Goal: Information Seeking & Learning: Learn about a topic

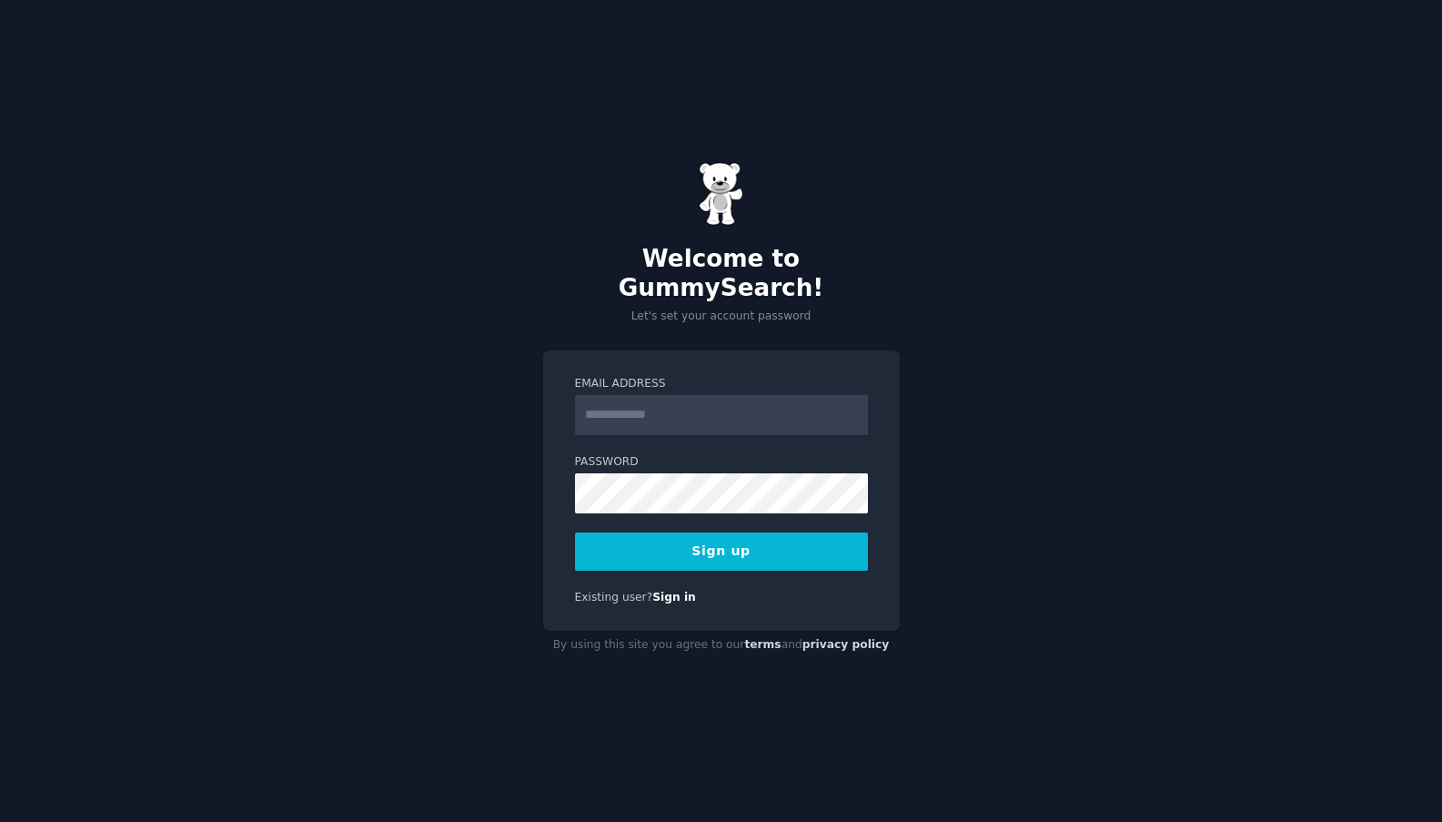
click at [744, 404] on input "Email Address" at bounding box center [721, 415] width 293 height 40
type input "**********"
click at [745, 537] on button "Sign up" at bounding box center [721, 551] width 293 height 38
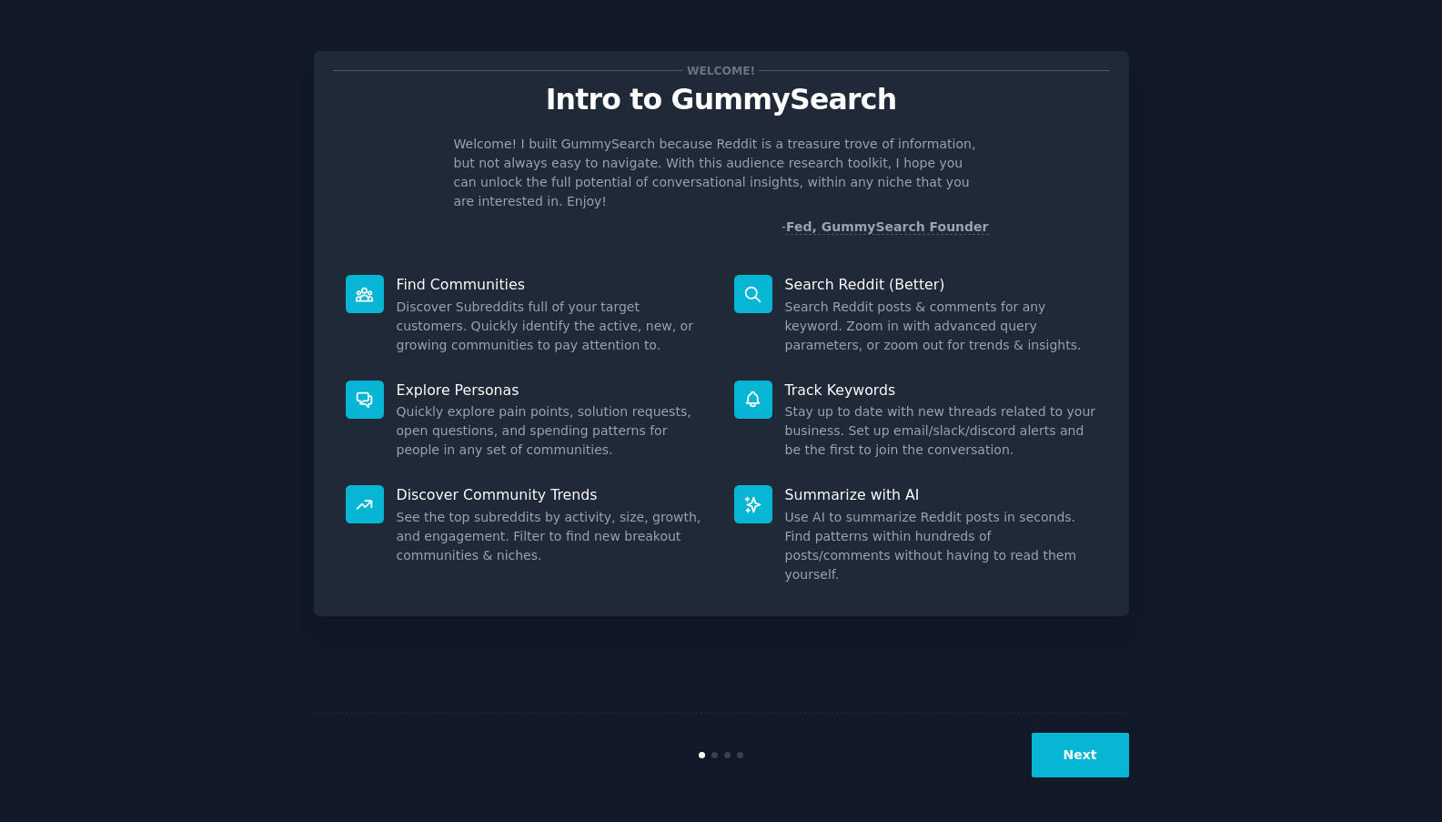
click at [1070, 754] on button "Next" at bounding box center [1080, 755] width 97 height 45
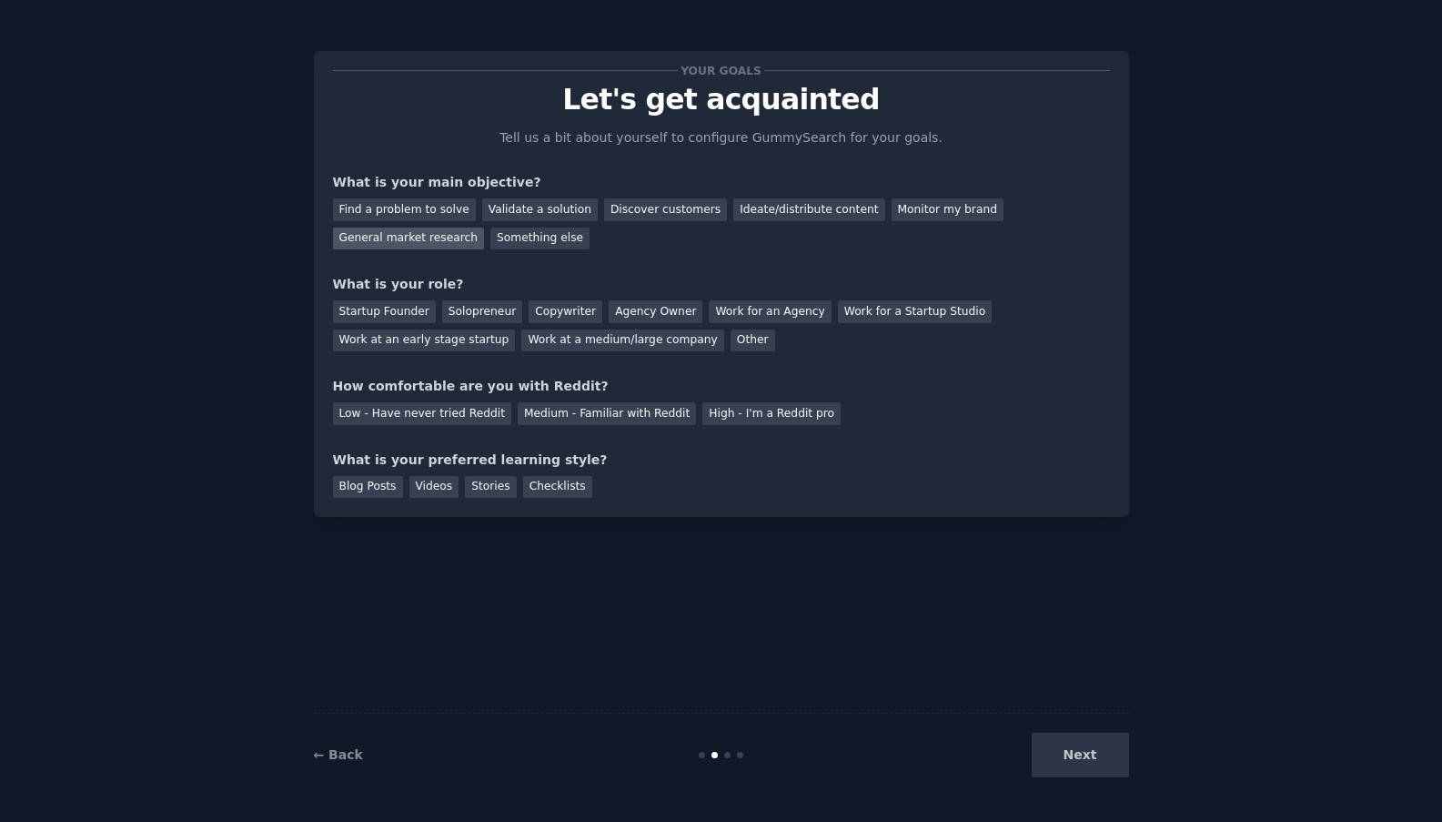
click at [420, 238] on div "General market research" at bounding box center [409, 239] width 152 height 23
click at [1076, 751] on div "Next" at bounding box center [993, 755] width 272 height 45
click at [400, 312] on div "Startup Founder" at bounding box center [384, 311] width 103 height 23
click at [449, 346] on div "Work at an early stage startup" at bounding box center [424, 340] width 183 height 23
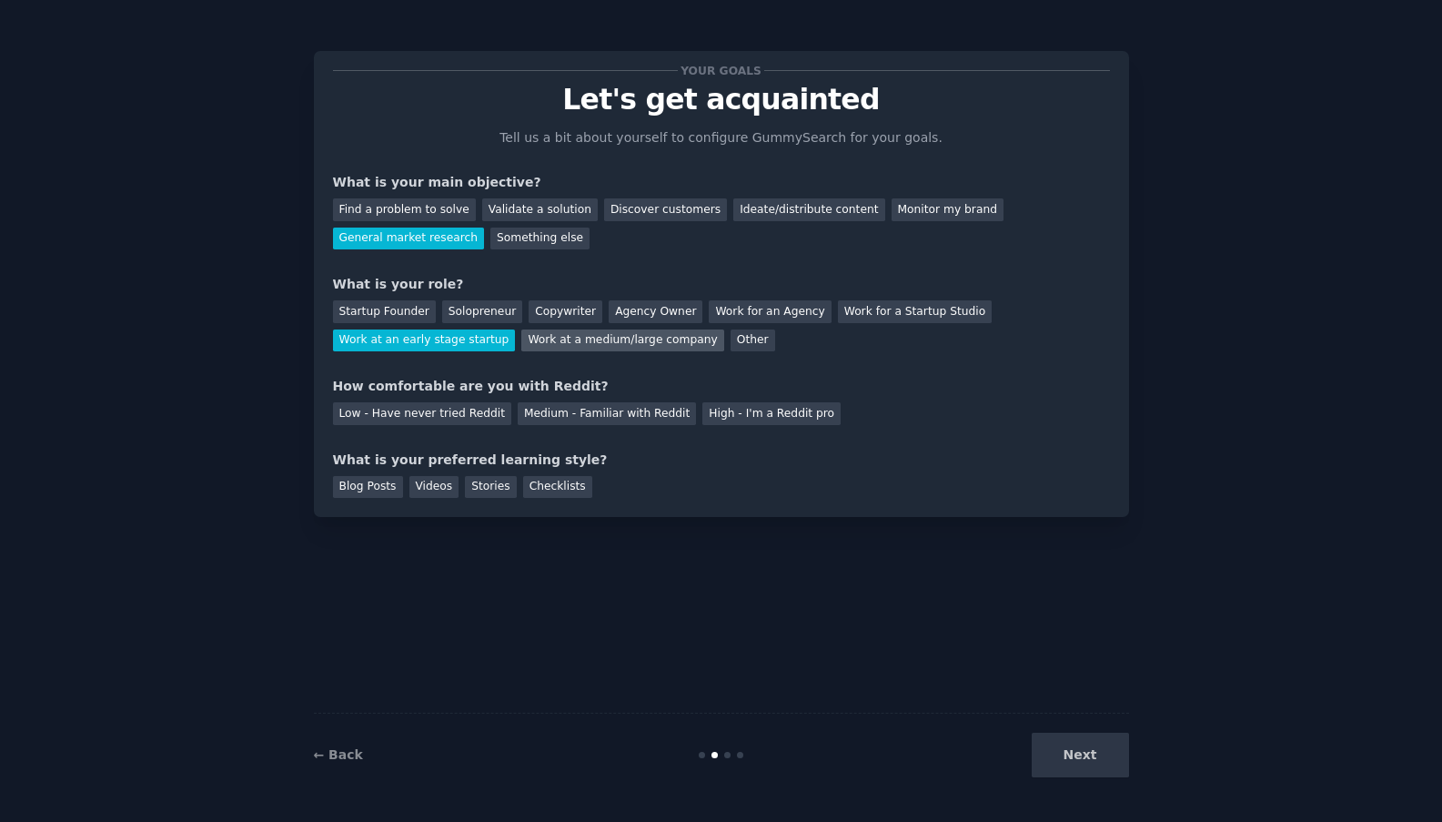
click at [561, 340] on div "Work at a medium/large company" at bounding box center [622, 340] width 202 height 23
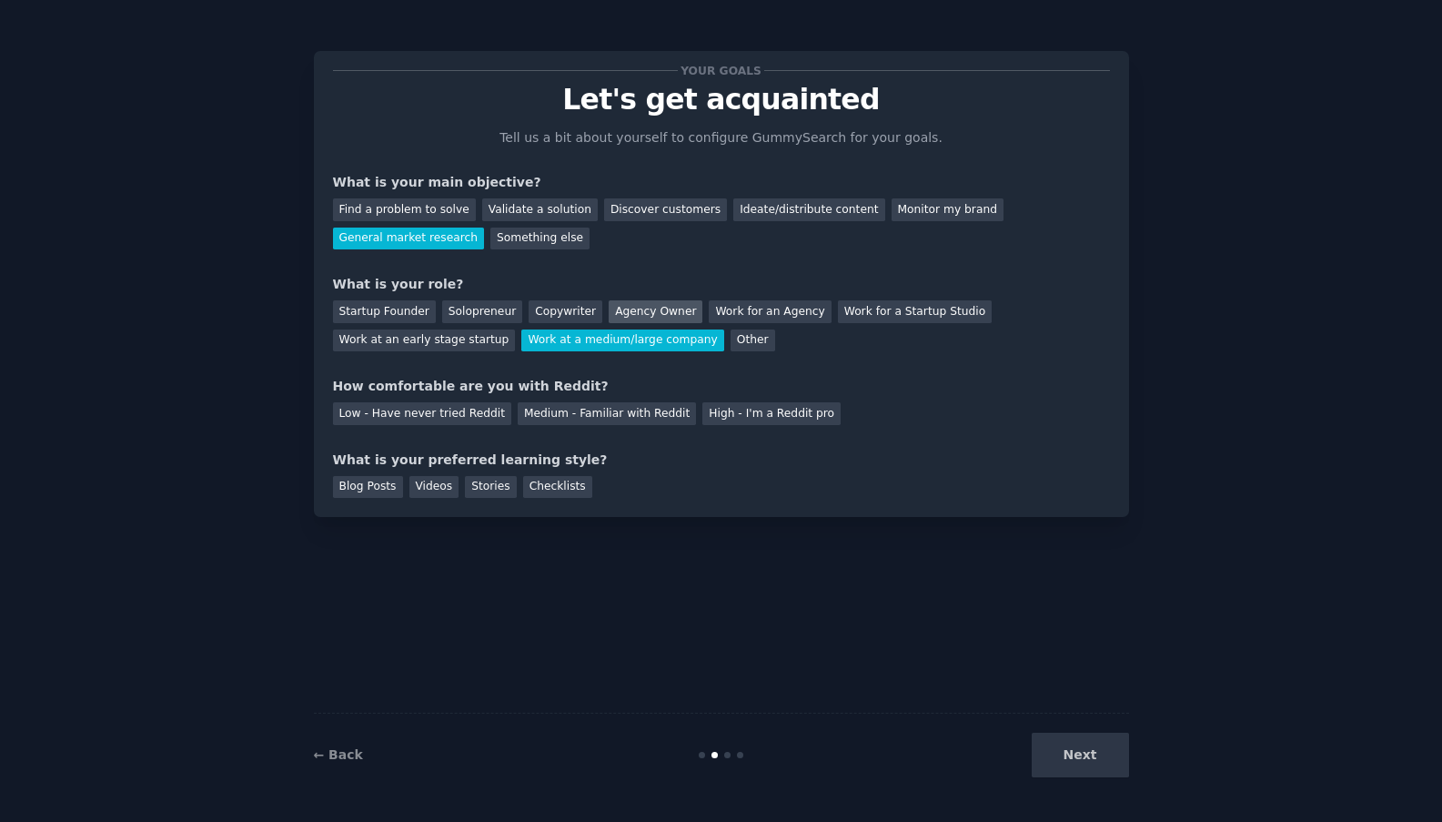
click at [646, 309] on div "Agency Owner" at bounding box center [656, 311] width 94 height 23
click at [719, 350] on div "Your goals Let's get acquainted Tell us a bit about yourself to configure Gummy…" at bounding box center [721, 284] width 777 height 428
click at [646, 300] on div "Agency Owner" at bounding box center [656, 311] width 94 height 23
click at [651, 329] on div "Work at a medium/large company" at bounding box center [622, 340] width 202 height 23
click at [731, 332] on div "Other" at bounding box center [753, 340] width 45 height 23
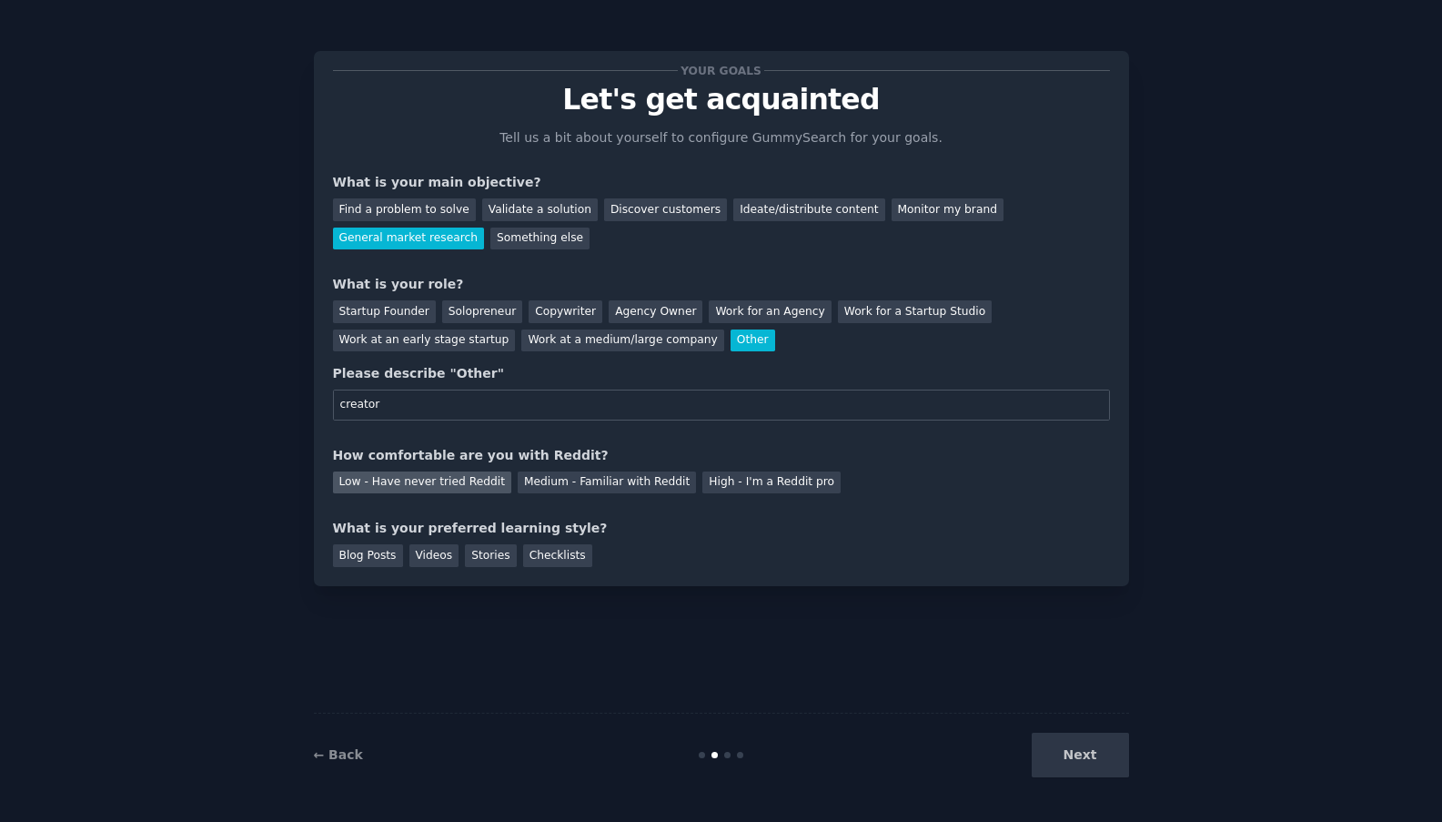
type input "creator"
click at [401, 481] on div "Low - Have never tried Reddit" at bounding box center [422, 482] width 178 height 23
click at [432, 558] on div "Videos" at bounding box center [435, 555] width 50 height 23
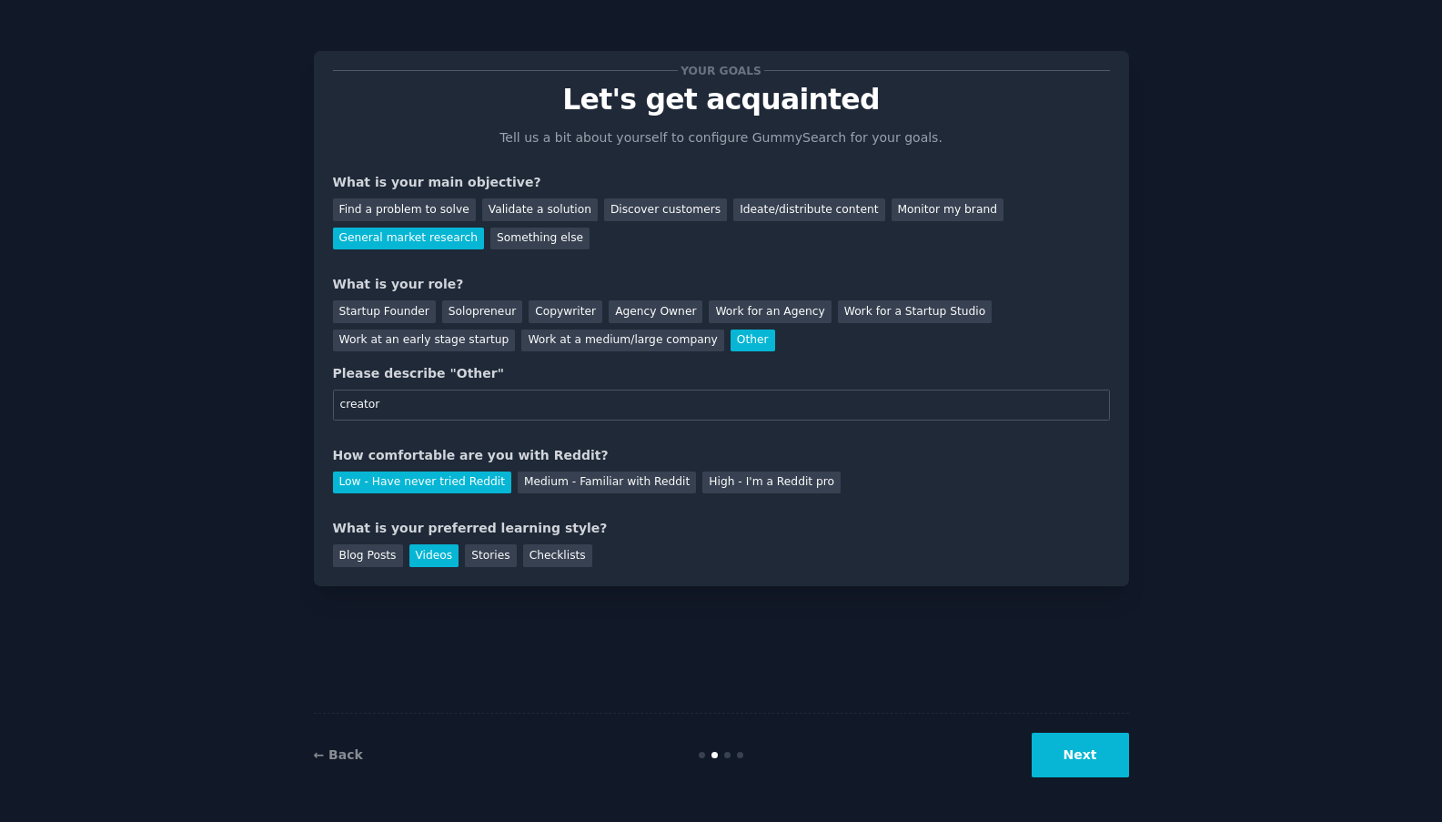
click at [1075, 758] on button "Next" at bounding box center [1080, 755] width 97 height 45
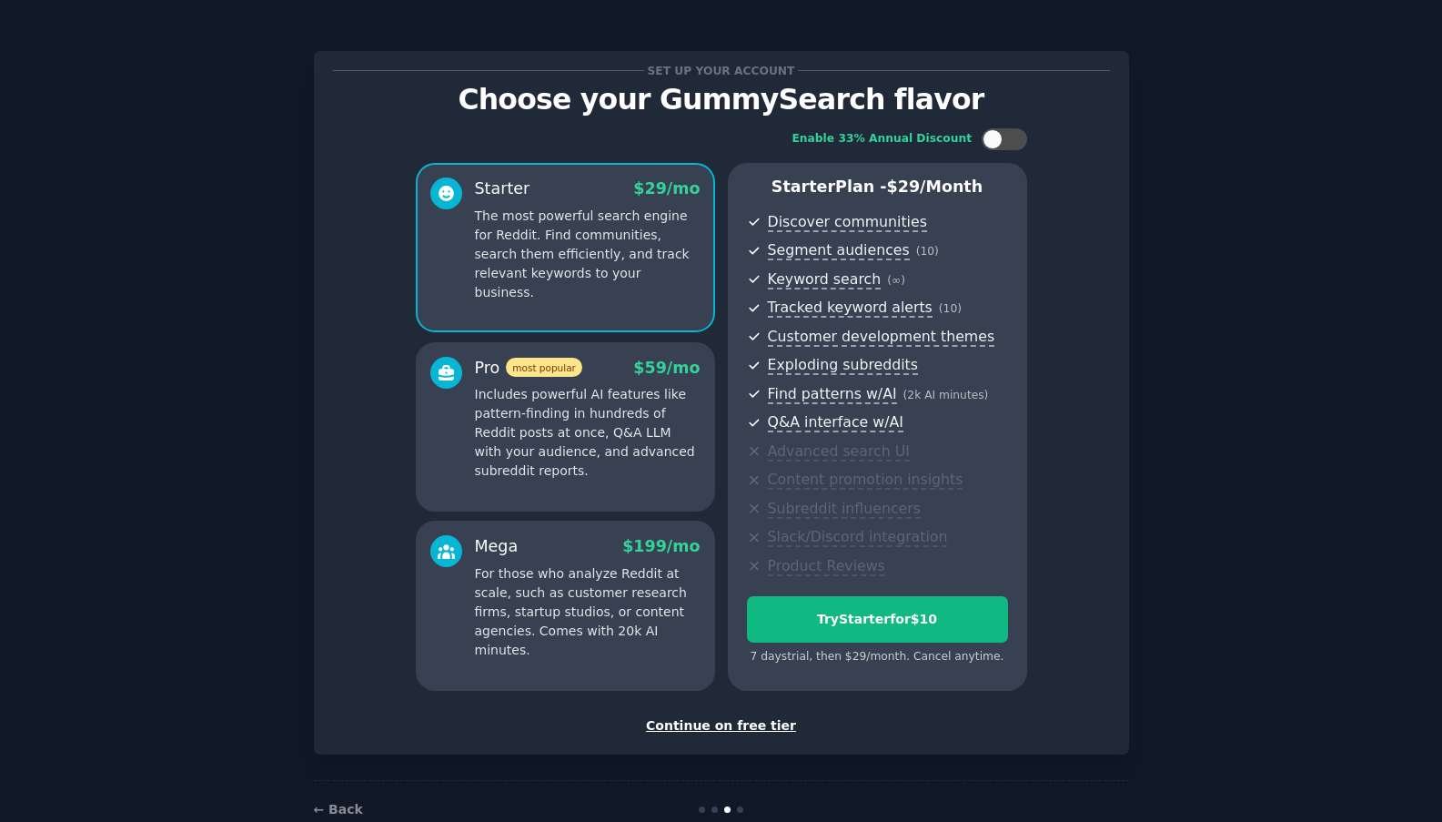
click at [687, 726] on div "Continue on free tier" at bounding box center [721, 725] width 777 height 19
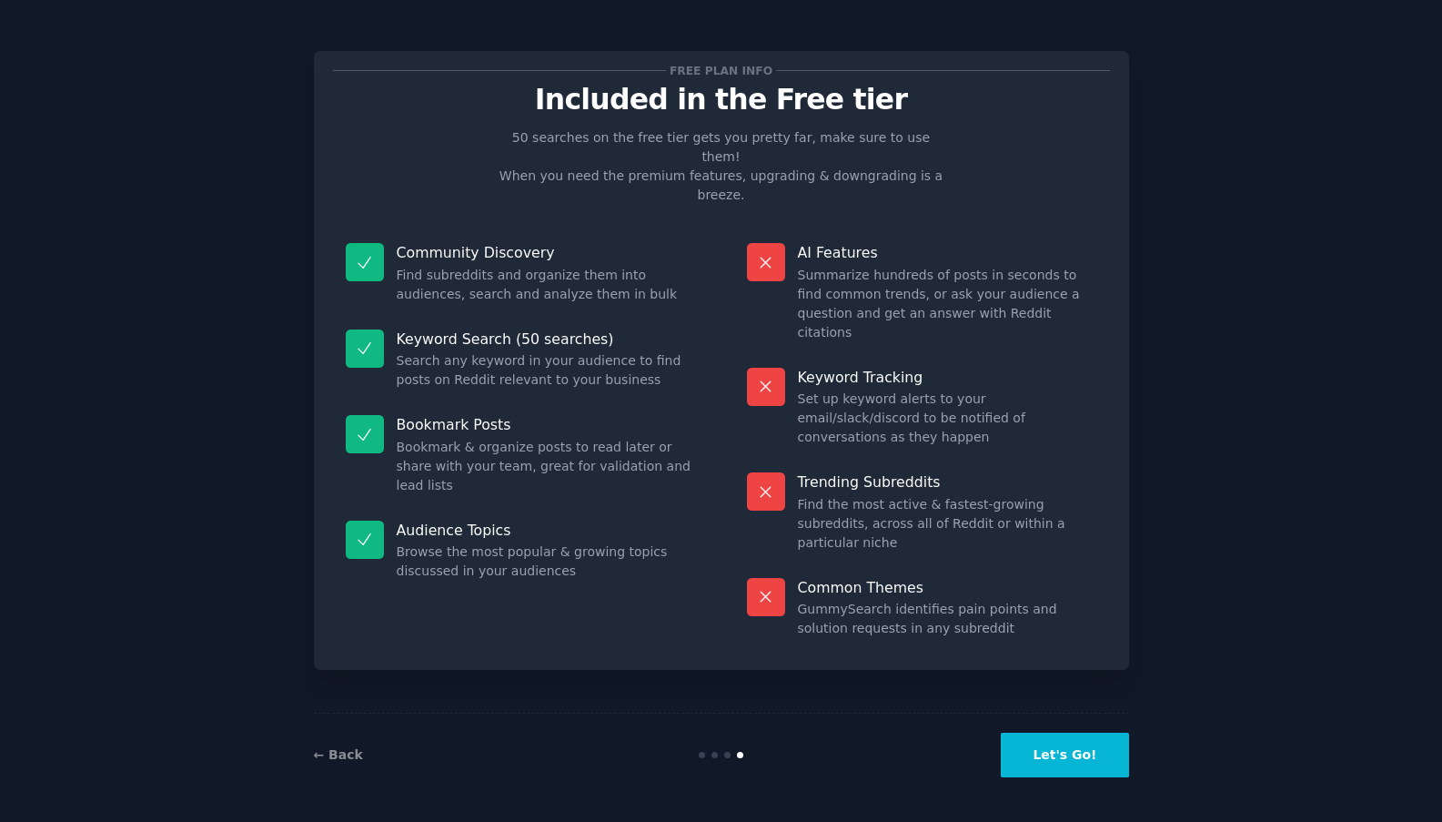
click at [1050, 761] on button "Let's Go!" at bounding box center [1064, 755] width 127 height 45
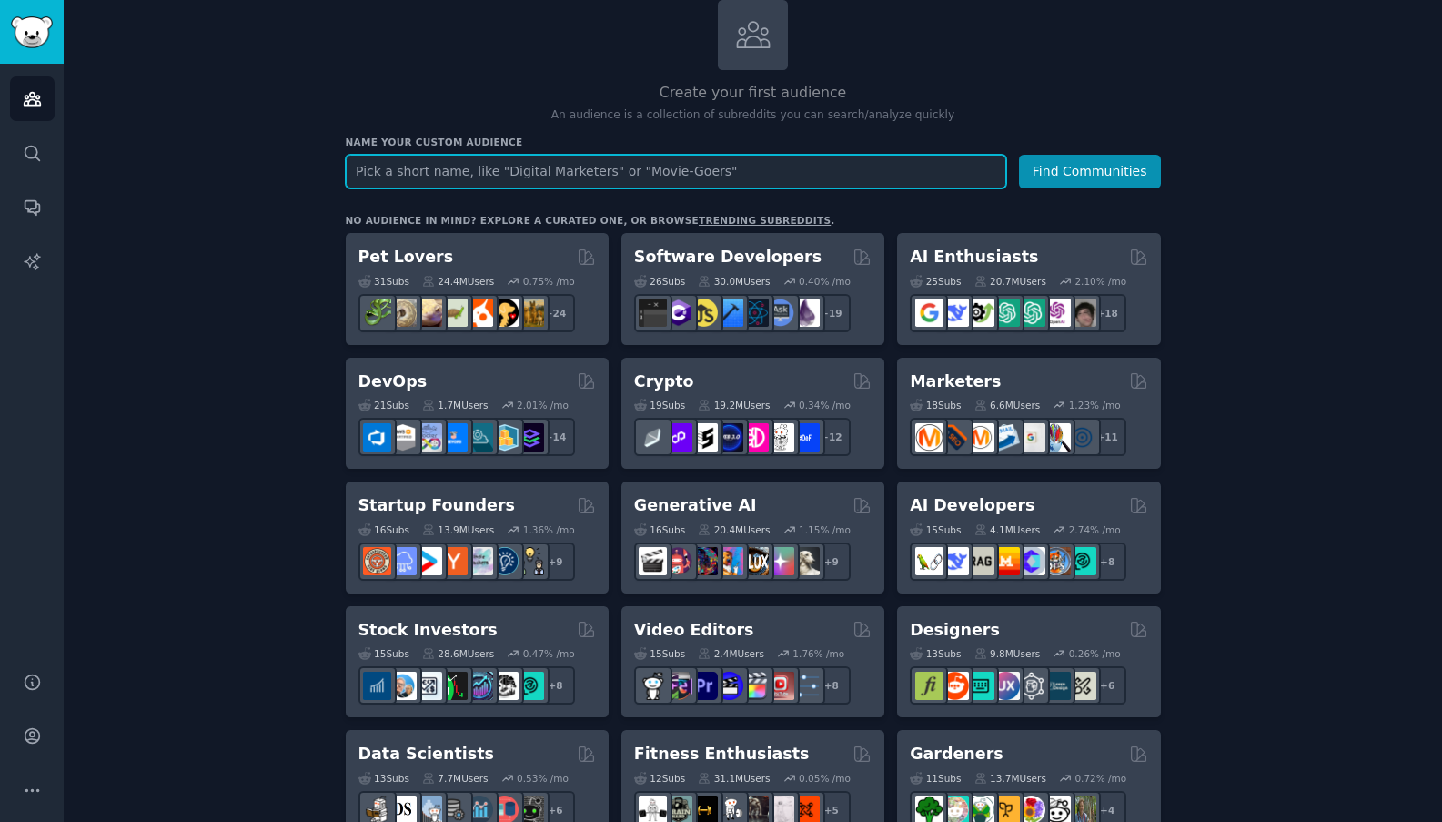
scroll to position [114, 0]
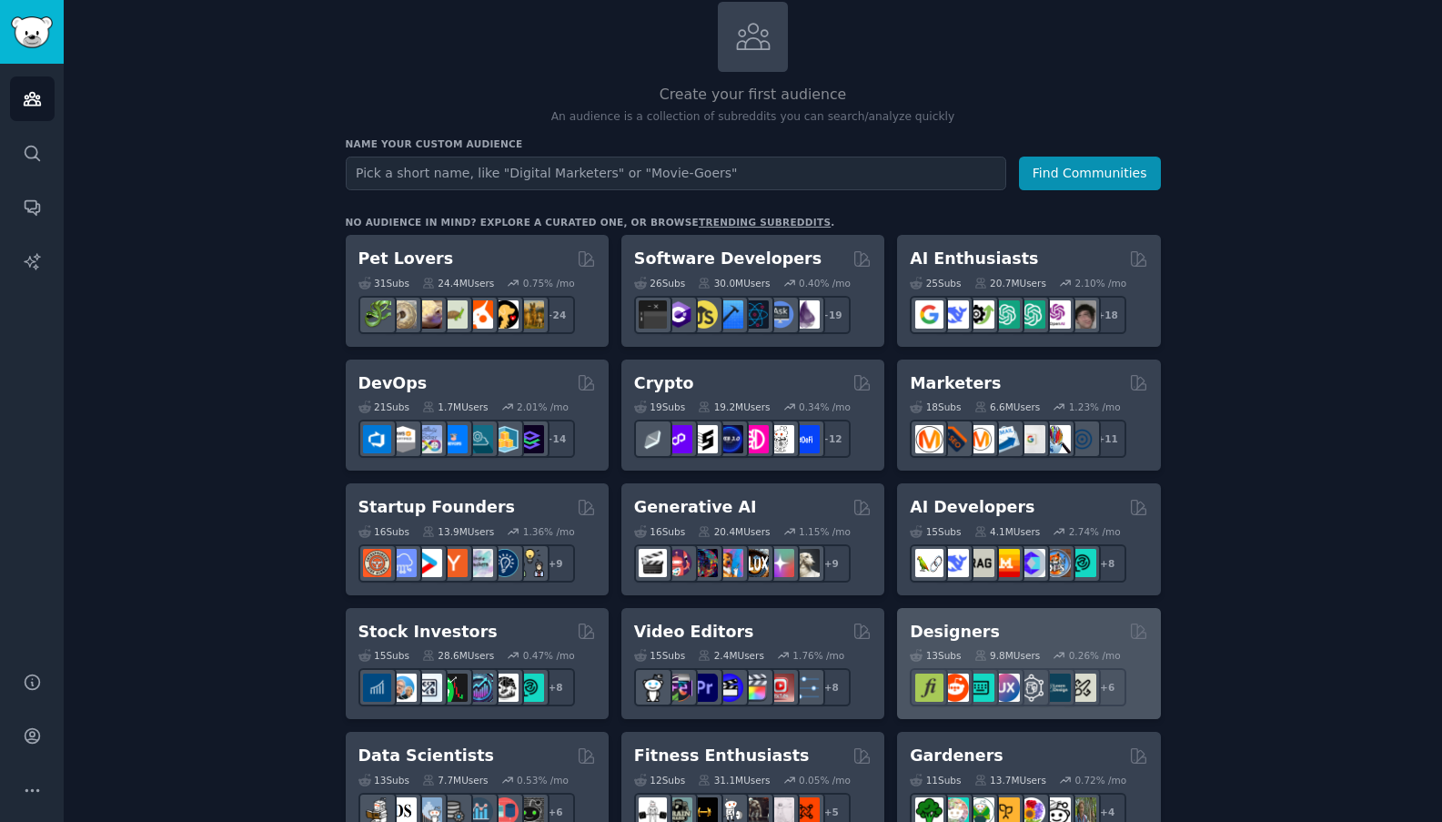
click at [975, 663] on div "13 Sub s 9.8M Users 0.26 % /mo + 6" at bounding box center [1029, 674] width 238 height 64
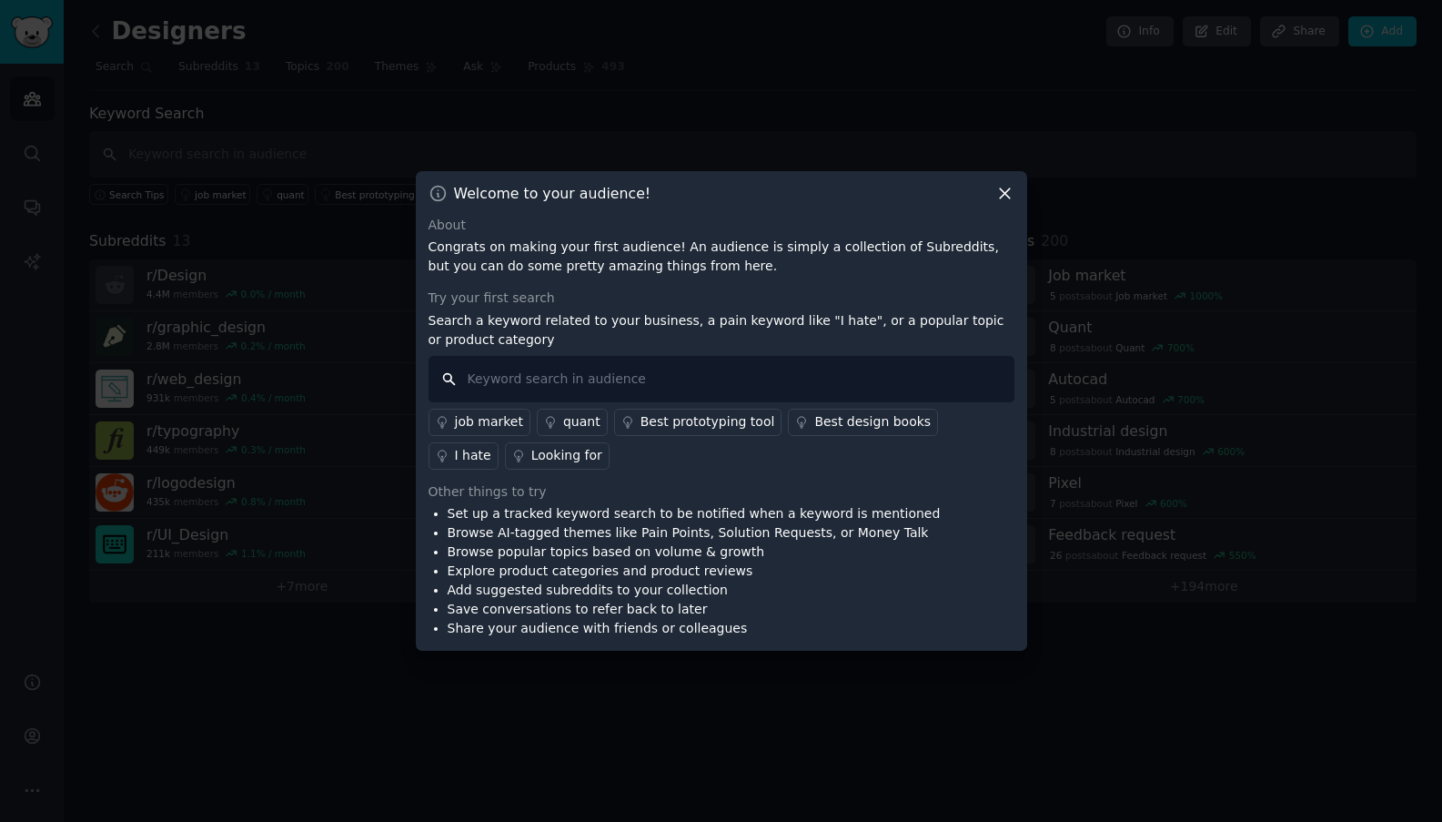
click at [642, 381] on input "text" at bounding box center [722, 379] width 586 height 46
click at [1003, 196] on icon at bounding box center [1005, 193] width 19 height 19
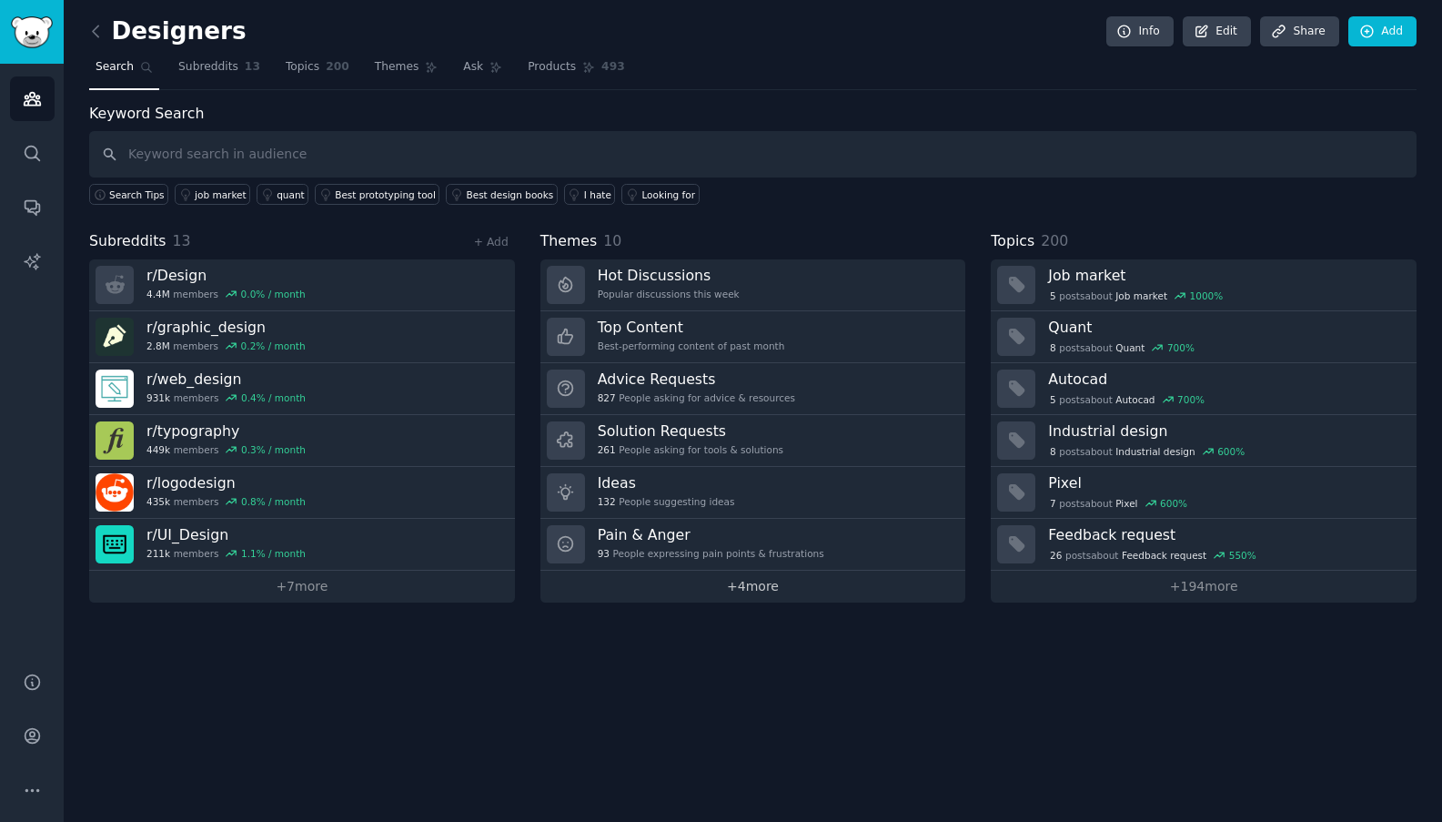
click at [737, 582] on link "+ 4 more" at bounding box center [754, 587] width 426 height 32
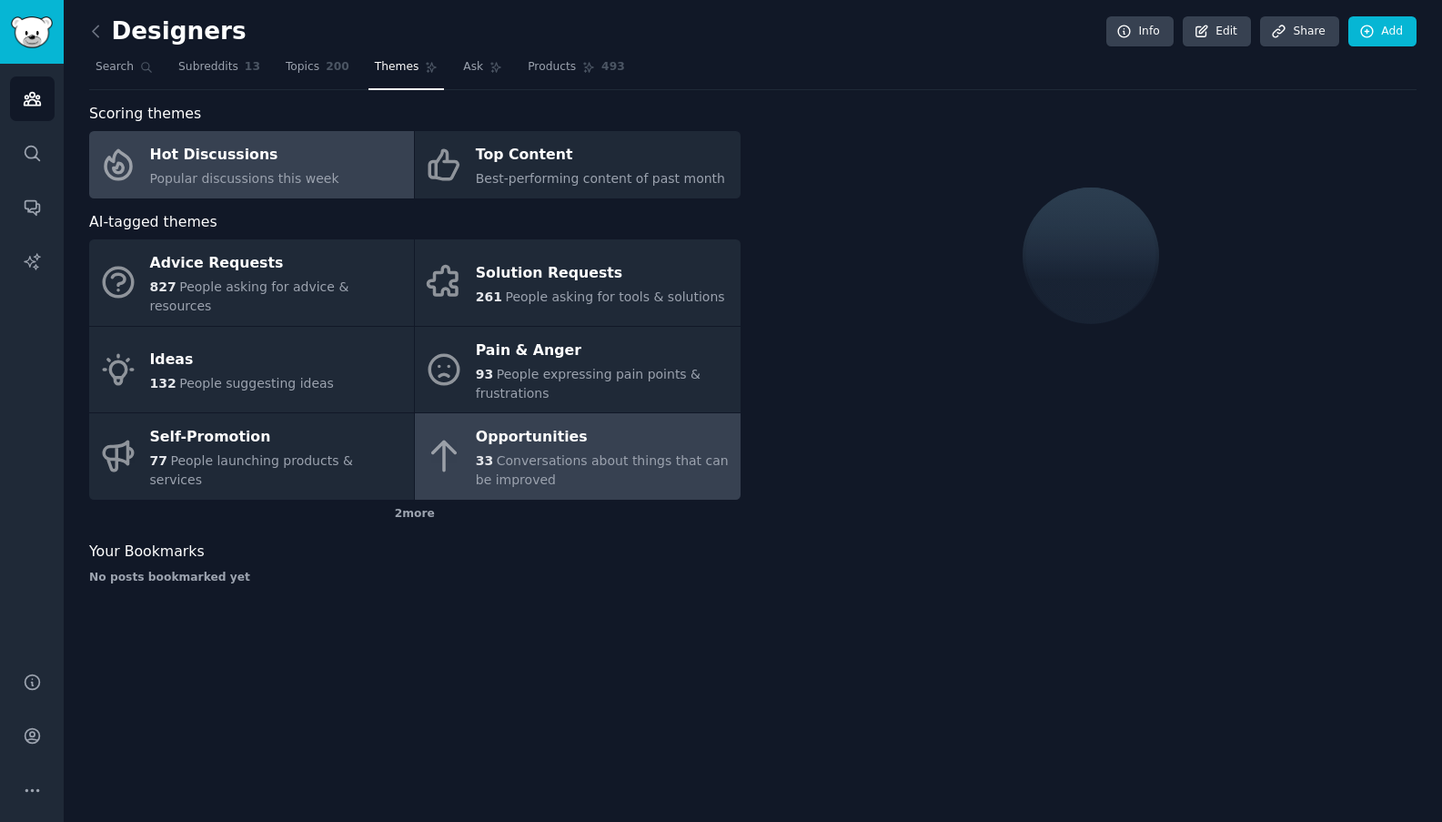
click at [558, 423] on div "Opportunities" at bounding box center [603, 437] width 255 height 29
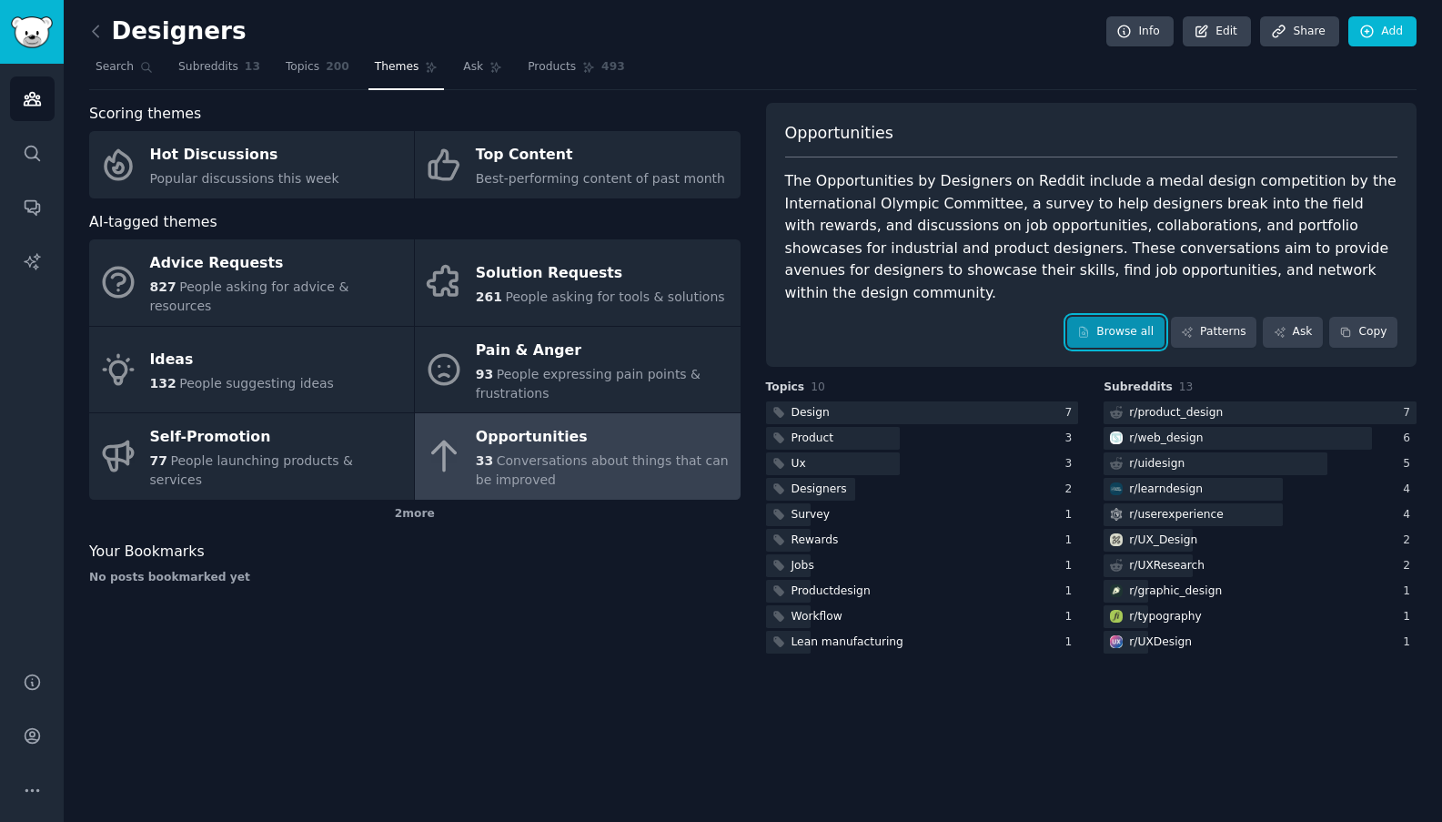
click at [1117, 317] on link "Browse all" at bounding box center [1115, 332] width 97 height 31
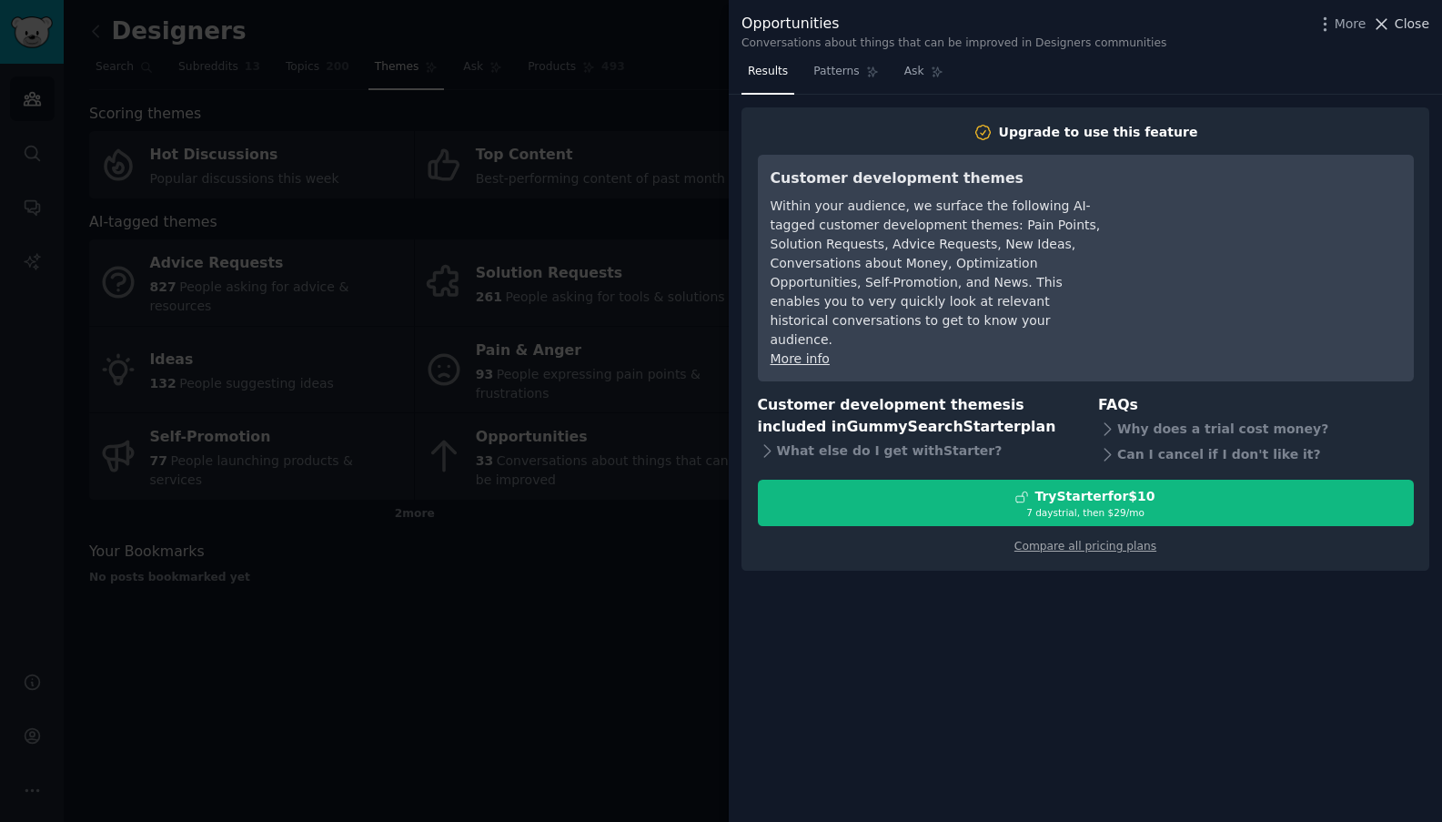
click at [1381, 26] on icon at bounding box center [1383, 24] width 10 height 10
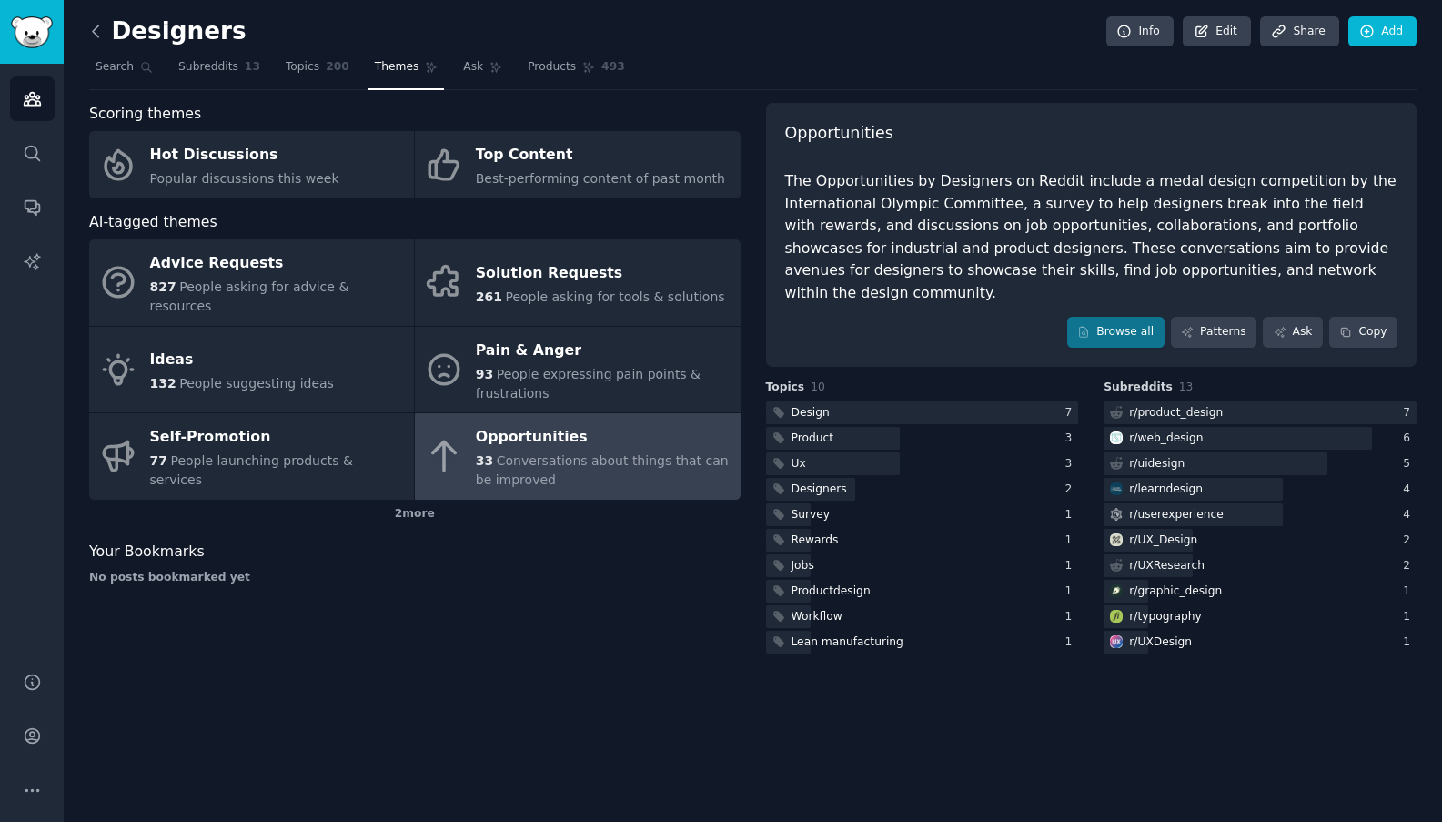
click at [102, 29] on icon at bounding box center [95, 31] width 19 height 19
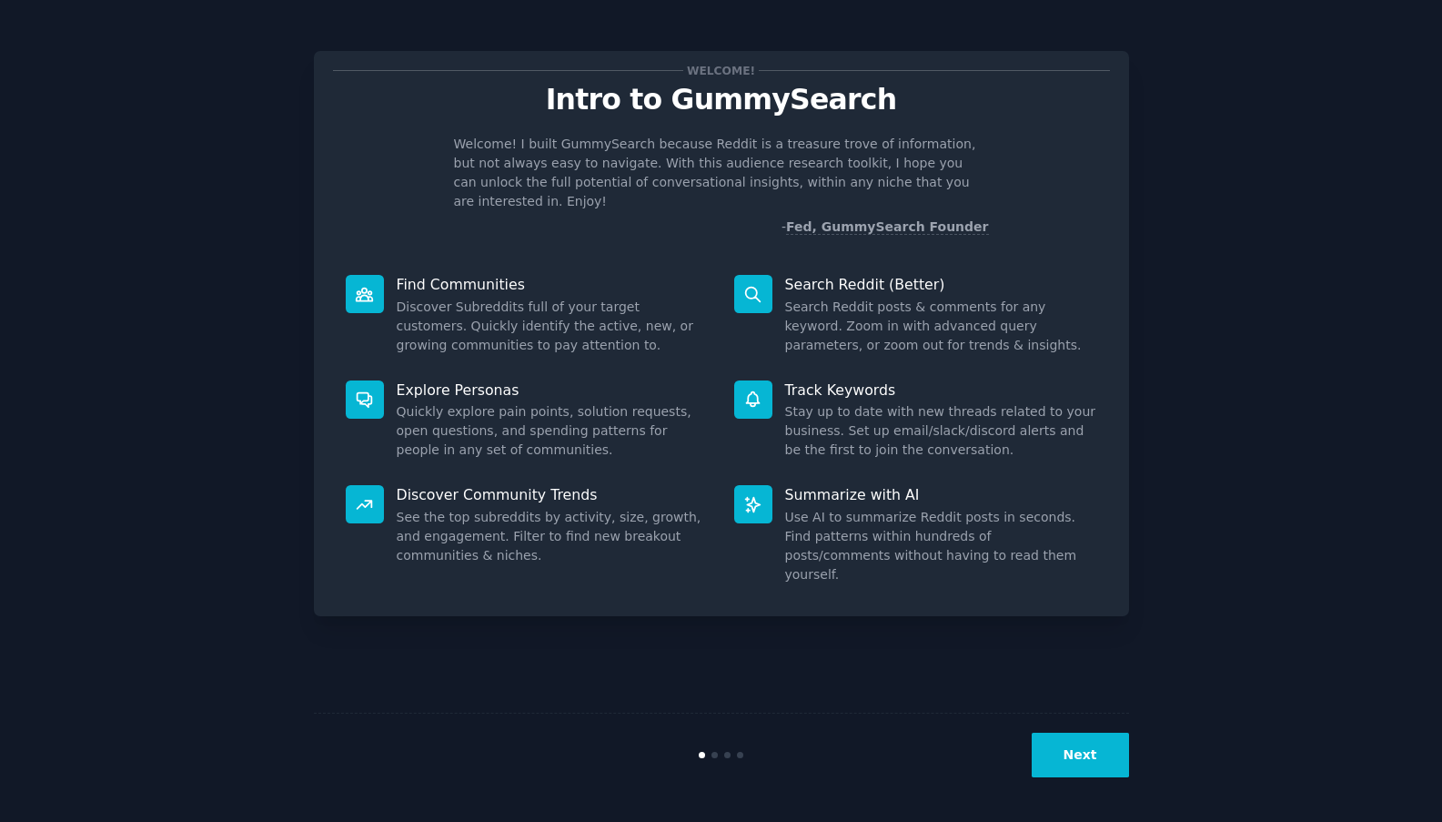
click at [1078, 751] on button "Next" at bounding box center [1080, 755] width 97 height 45
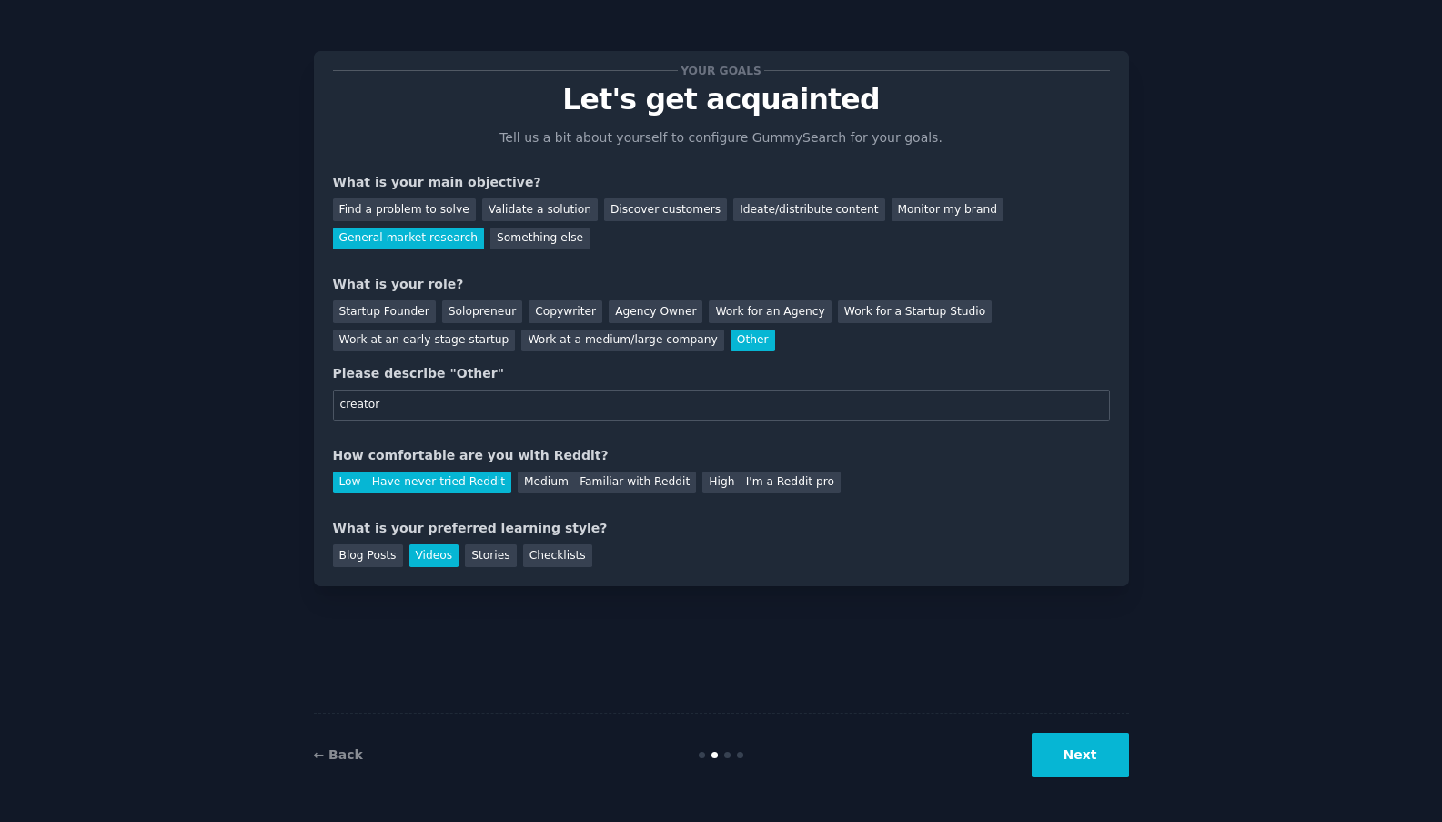
drag, startPoint x: 387, startPoint y: 408, endPoint x: 333, endPoint y: 399, distance: 54.5
click at [333, 399] on input "creator" at bounding box center [721, 405] width 777 height 31
click at [460, 313] on div "Solopreneur" at bounding box center [482, 311] width 80 height 23
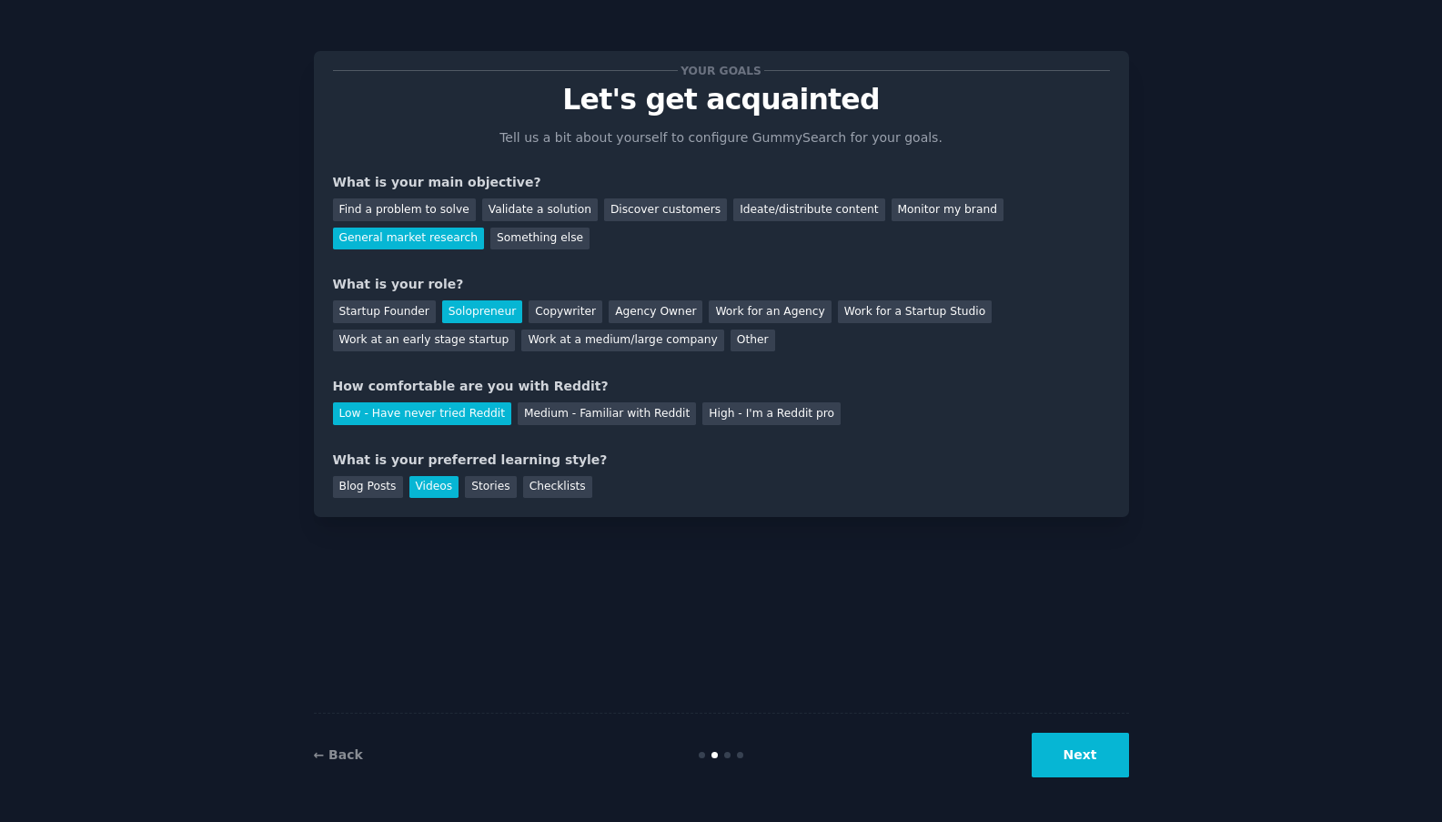
click at [1074, 759] on button "Next" at bounding box center [1080, 755] width 97 height 45
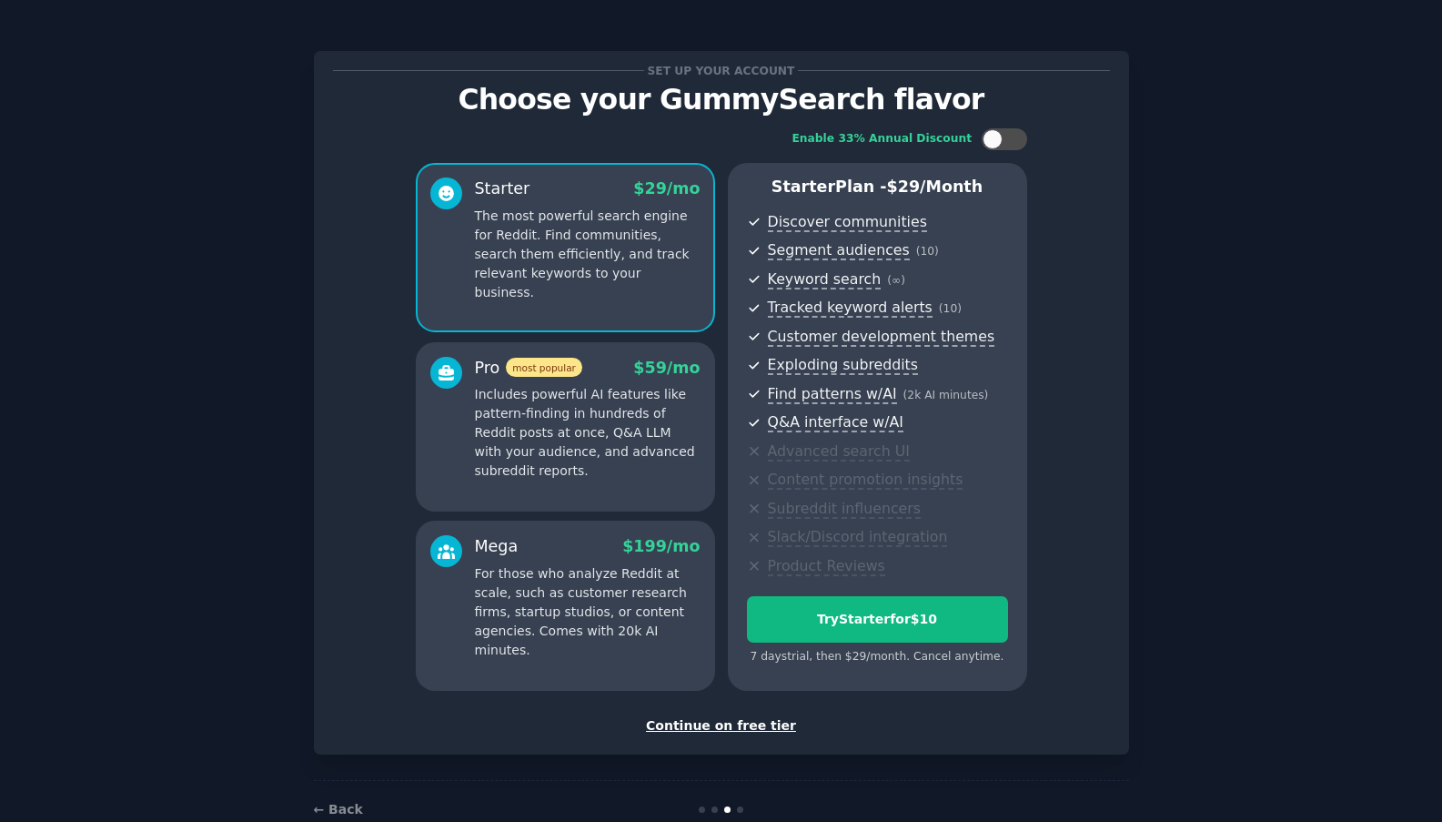
click at [713, 727] on div "Continue on free tier" at bounding box center [721, 725] width 777 height 19
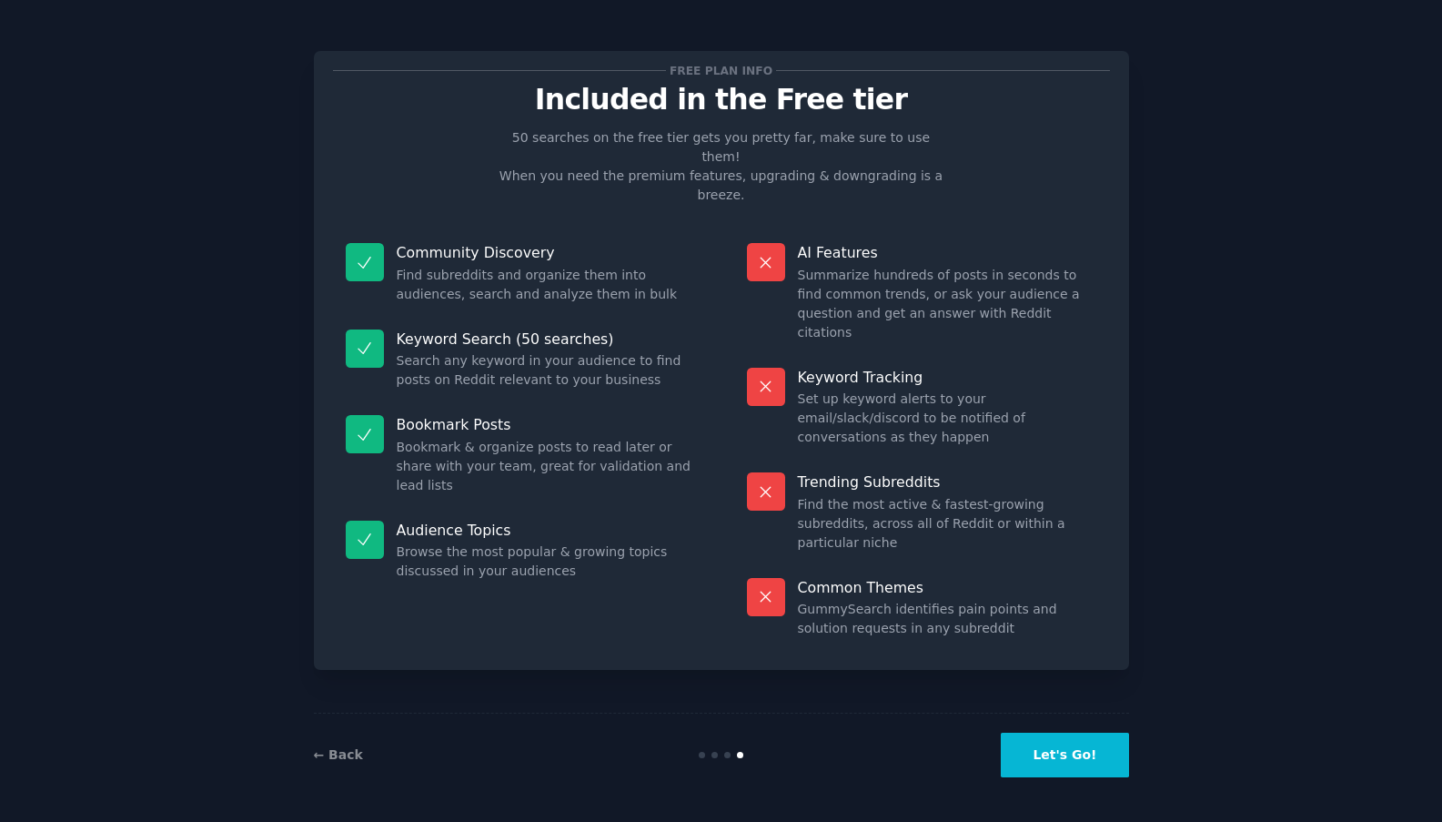
click at [1041, 763] on button "Let's Go!" at bounding box center [1064, 755] width 127 height 45
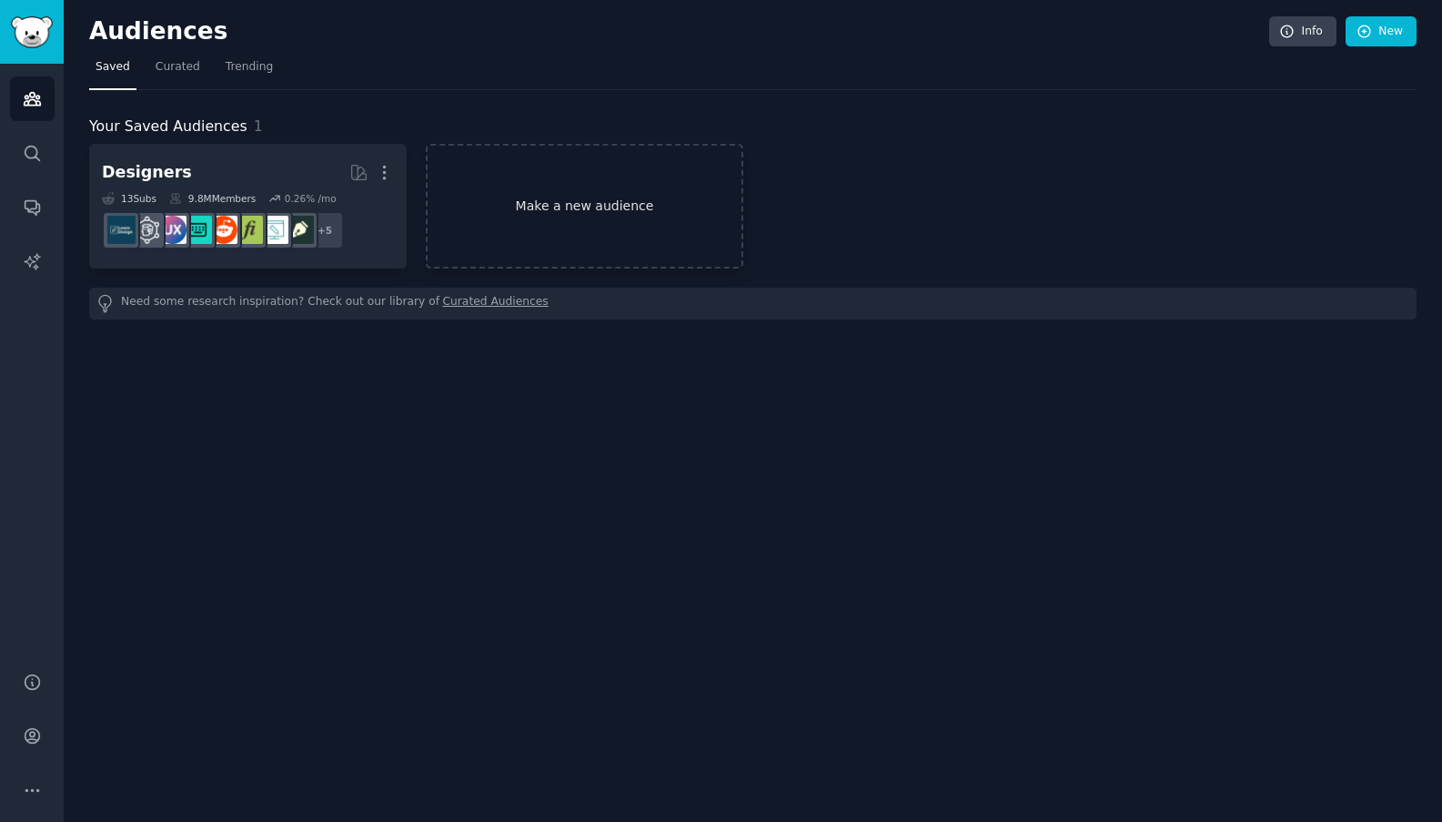
click at [567, 224] on link "Make a new audience" at bounding box center [585, 206] width 318 height 125
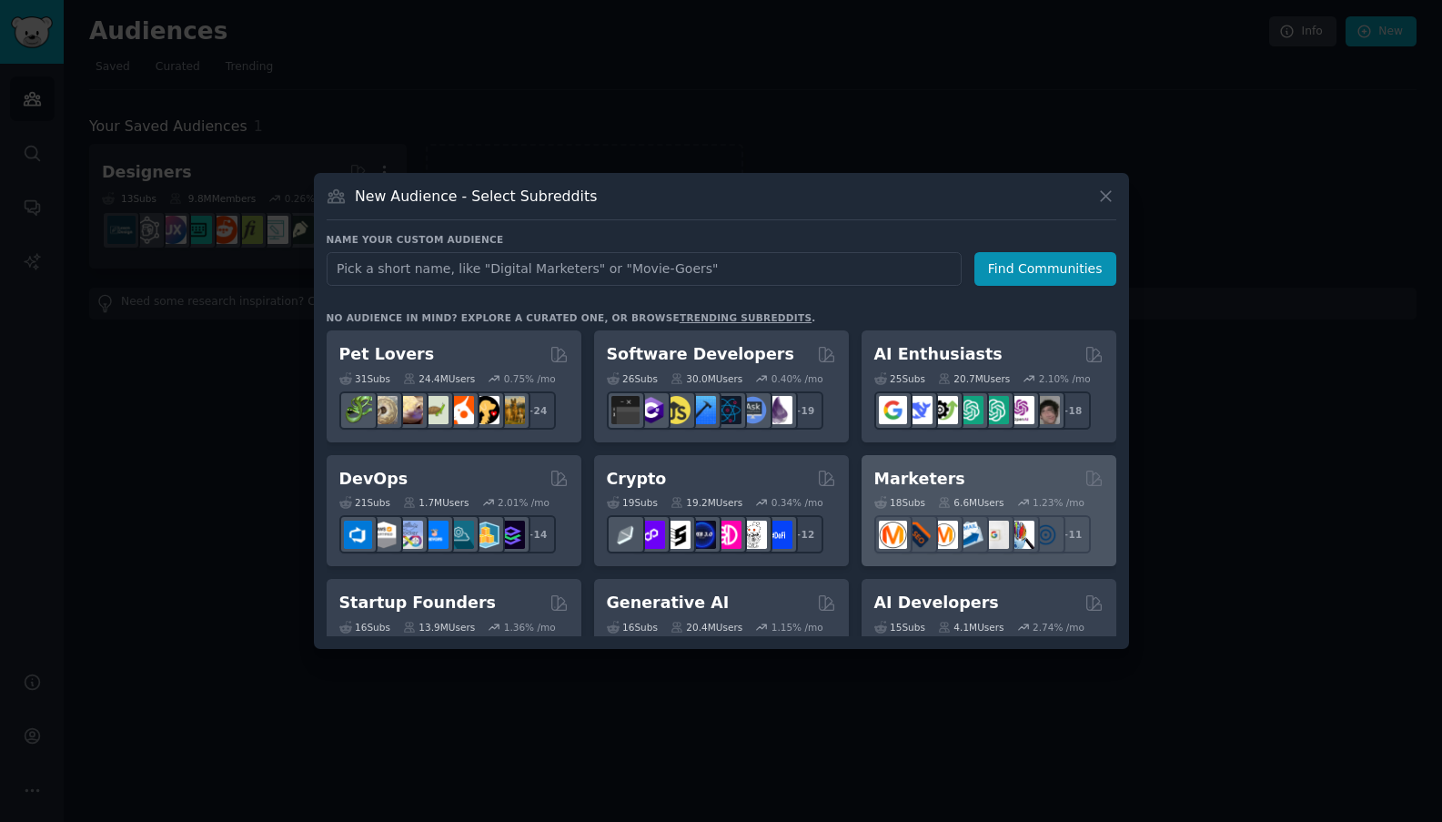
click at [946, 492] on div "18 Sub s 6.6M Users 1.23 % /mo + 11" at bounding box center [989, 522] width 229 height 64
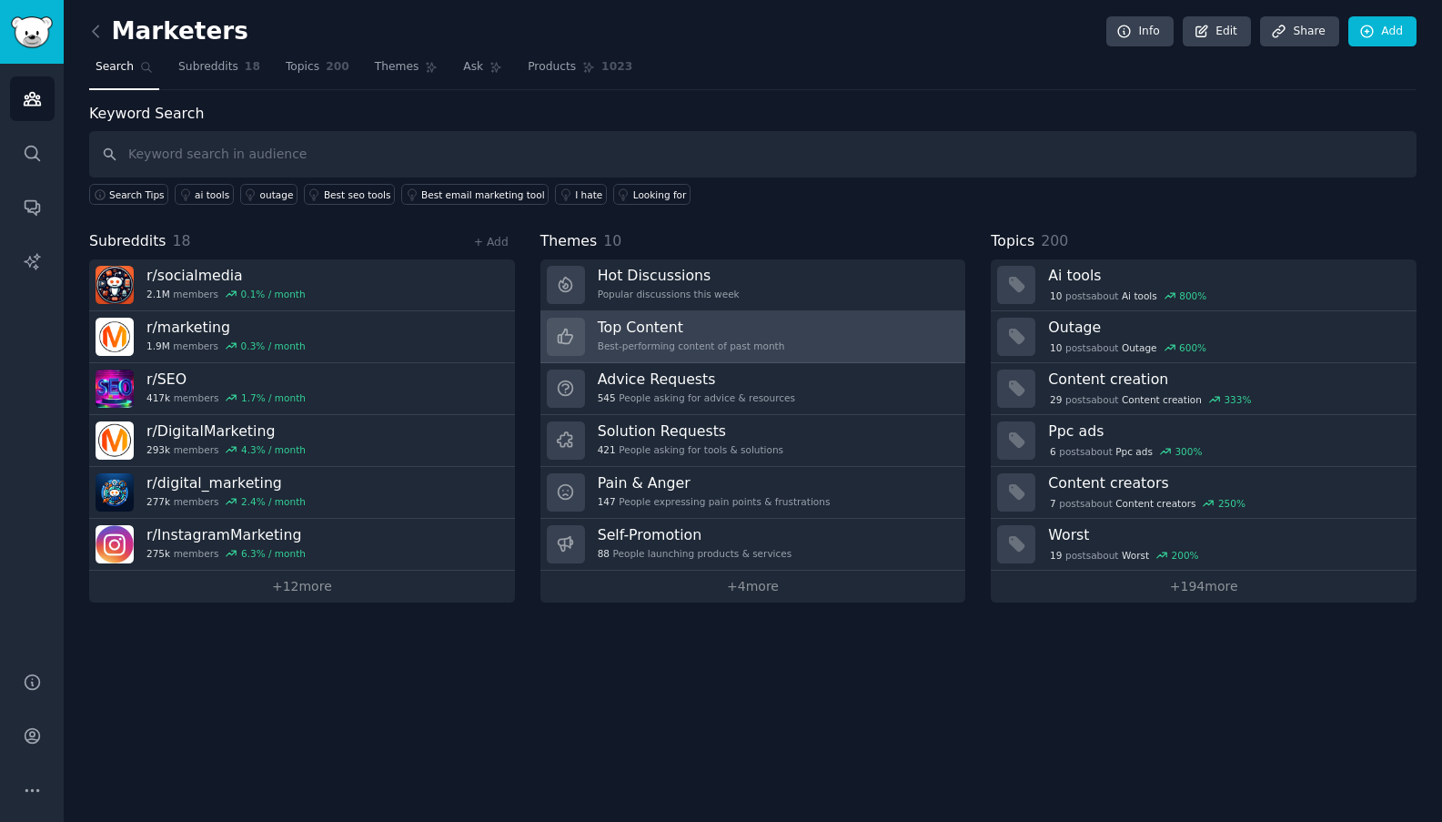
click at [629, 324] on h3 "Top Content" at bounding box center [691, 327] width 187 height 19
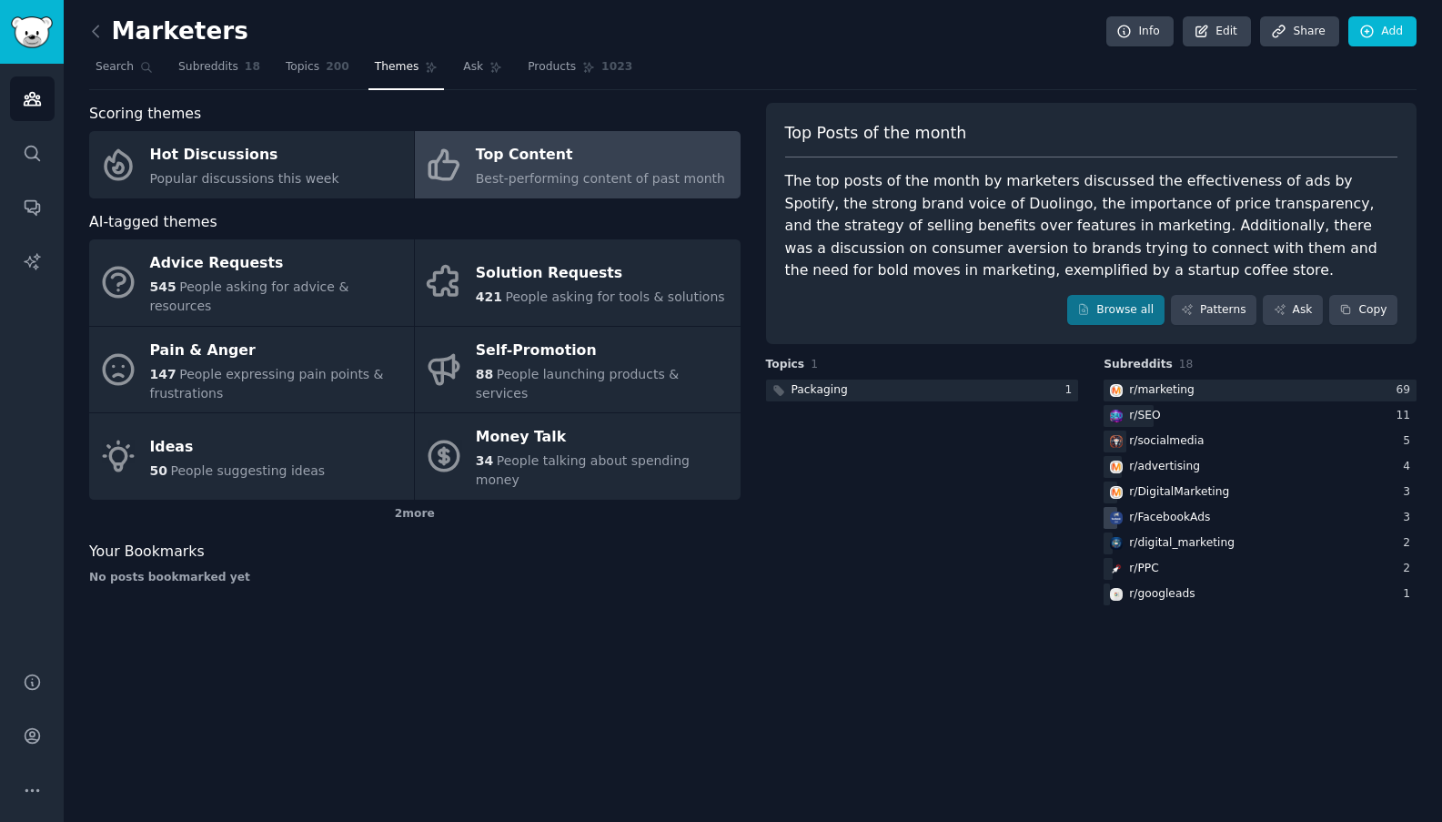
click at [1141, 517] on div "r/ FacebookAds" at bounding box center [1169, 518] width 81 height 16
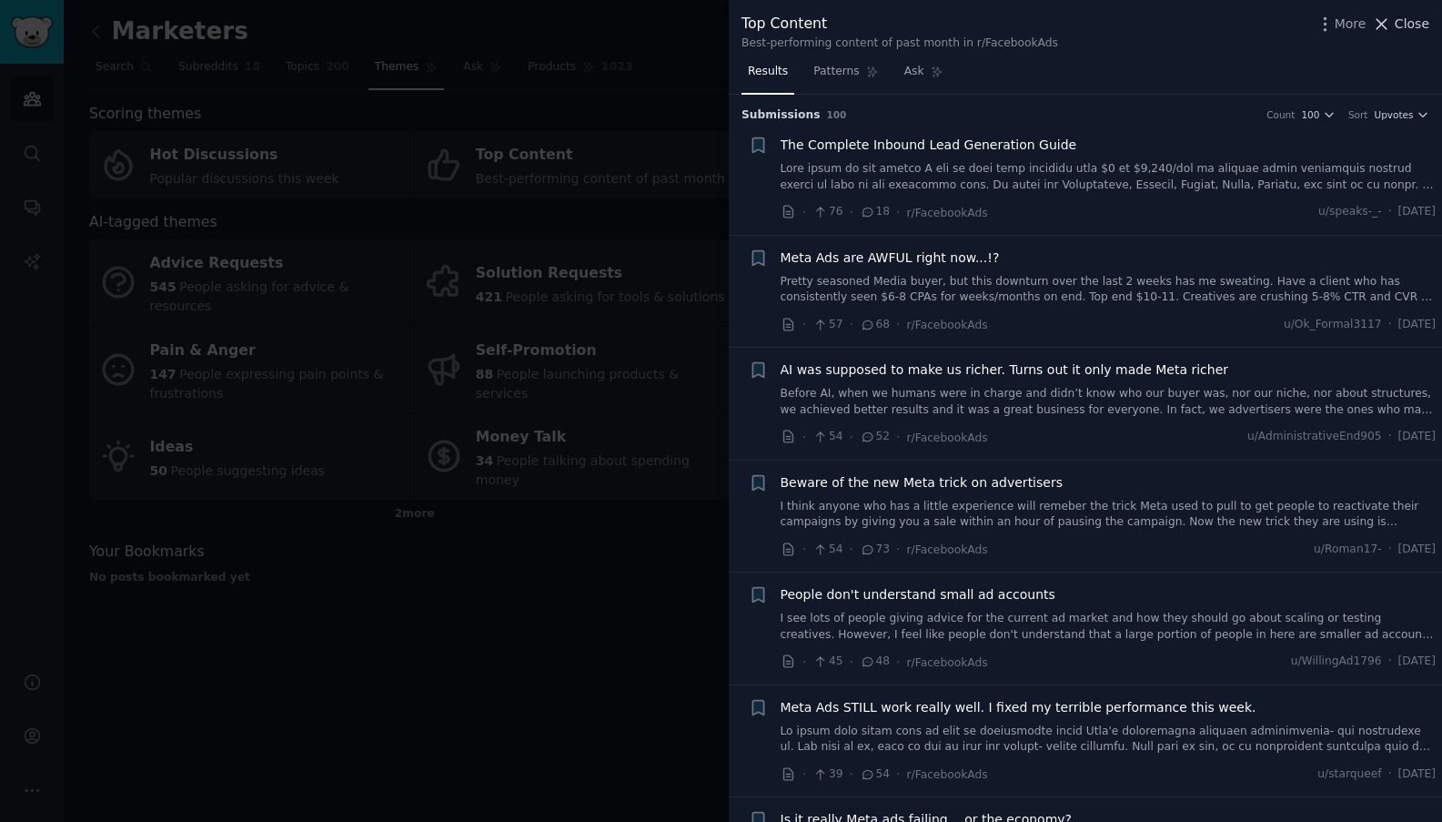
click at [1385, 26] on icon at bounding box center [1383, 24] width 10 height 10
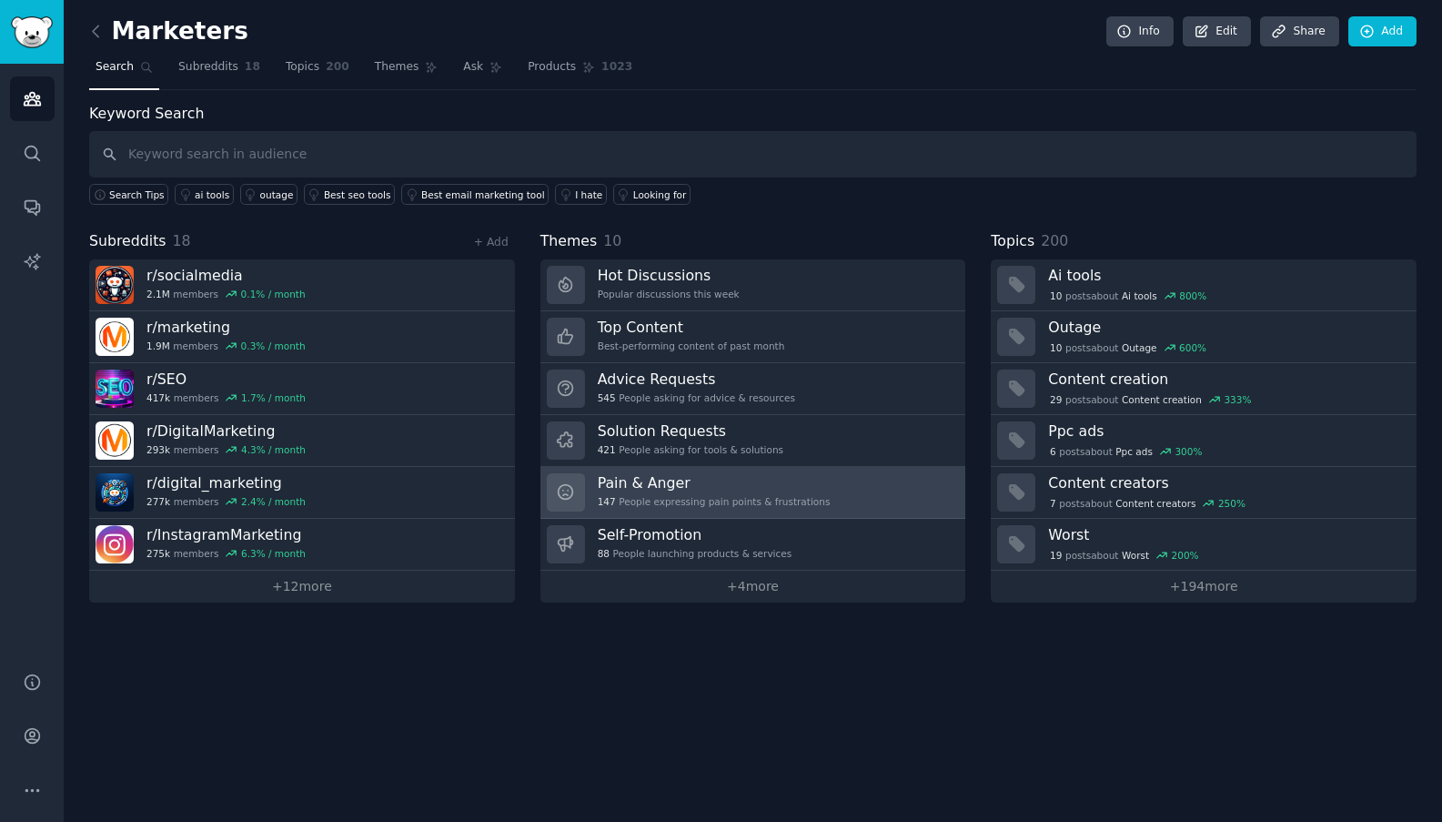
click at [624, 493] on div "Pain & Anger 147 People expressing pain points & frustrations" at bounding box center [714, 492] width 233 height 38
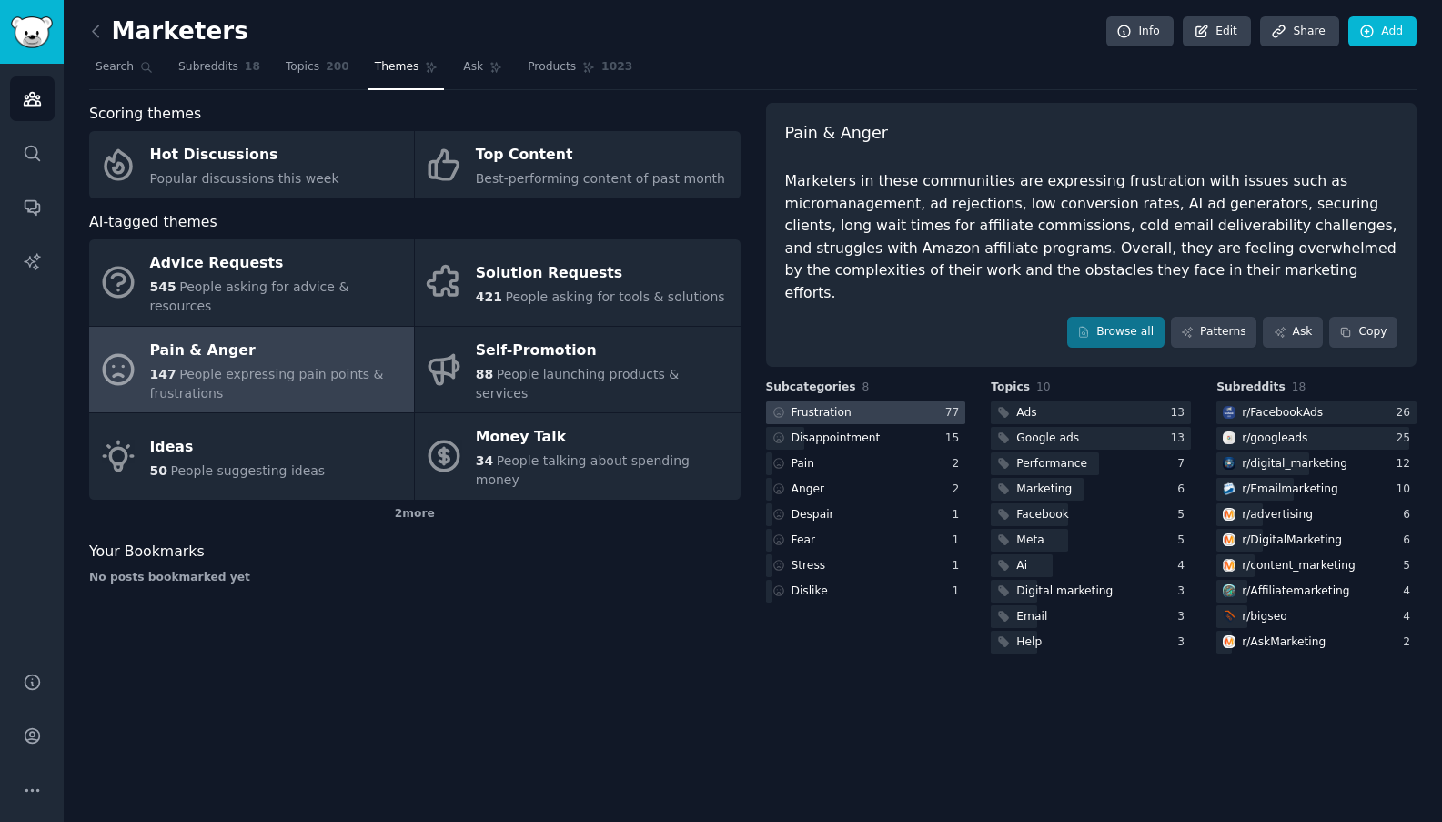
click at [811, 405] on div "Frustration" at bounding box center [822, 413] width 60 height 16
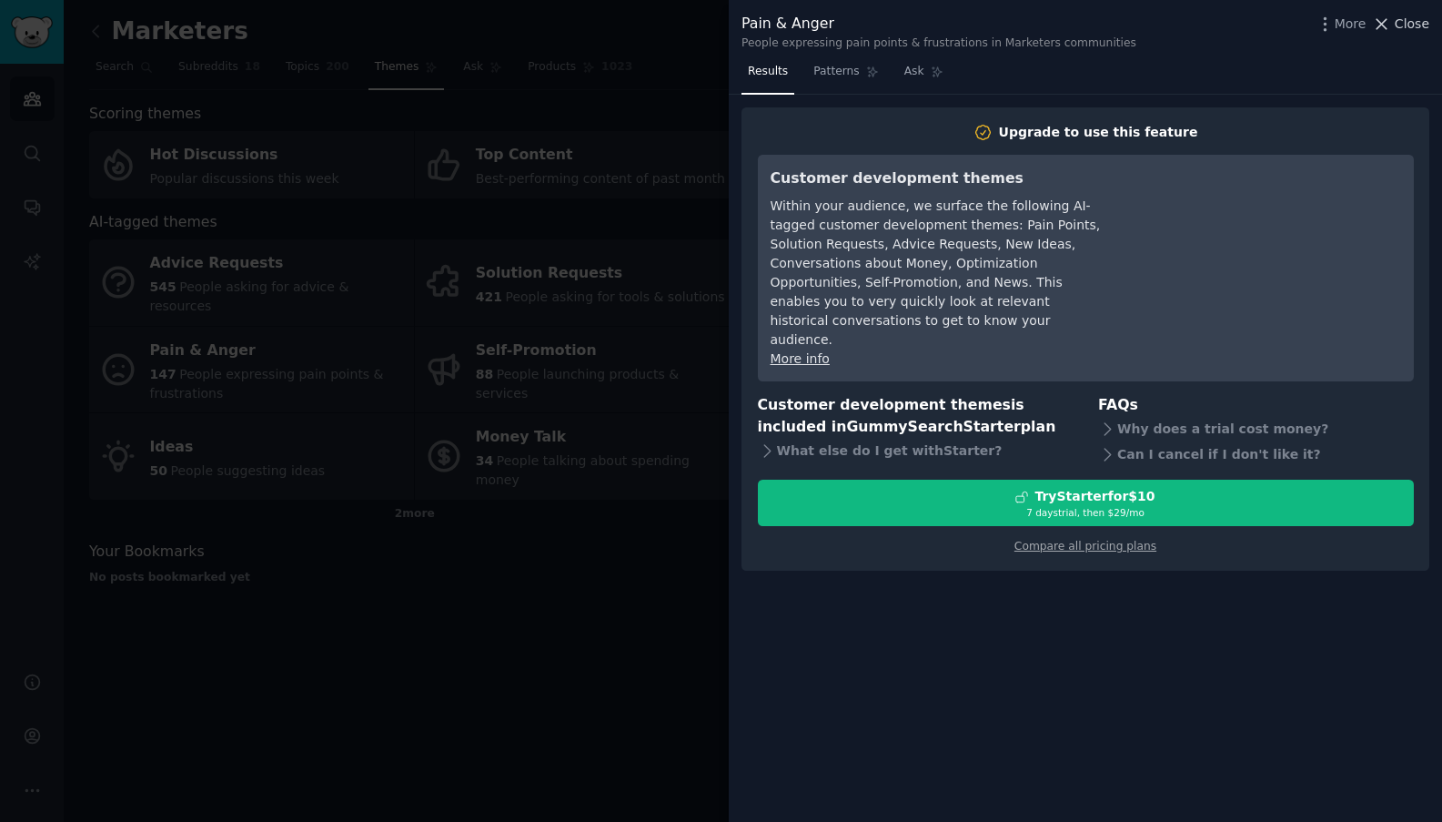
click at [1385, 25] on icon at bounding box center [1383, 24] width 10 height 10
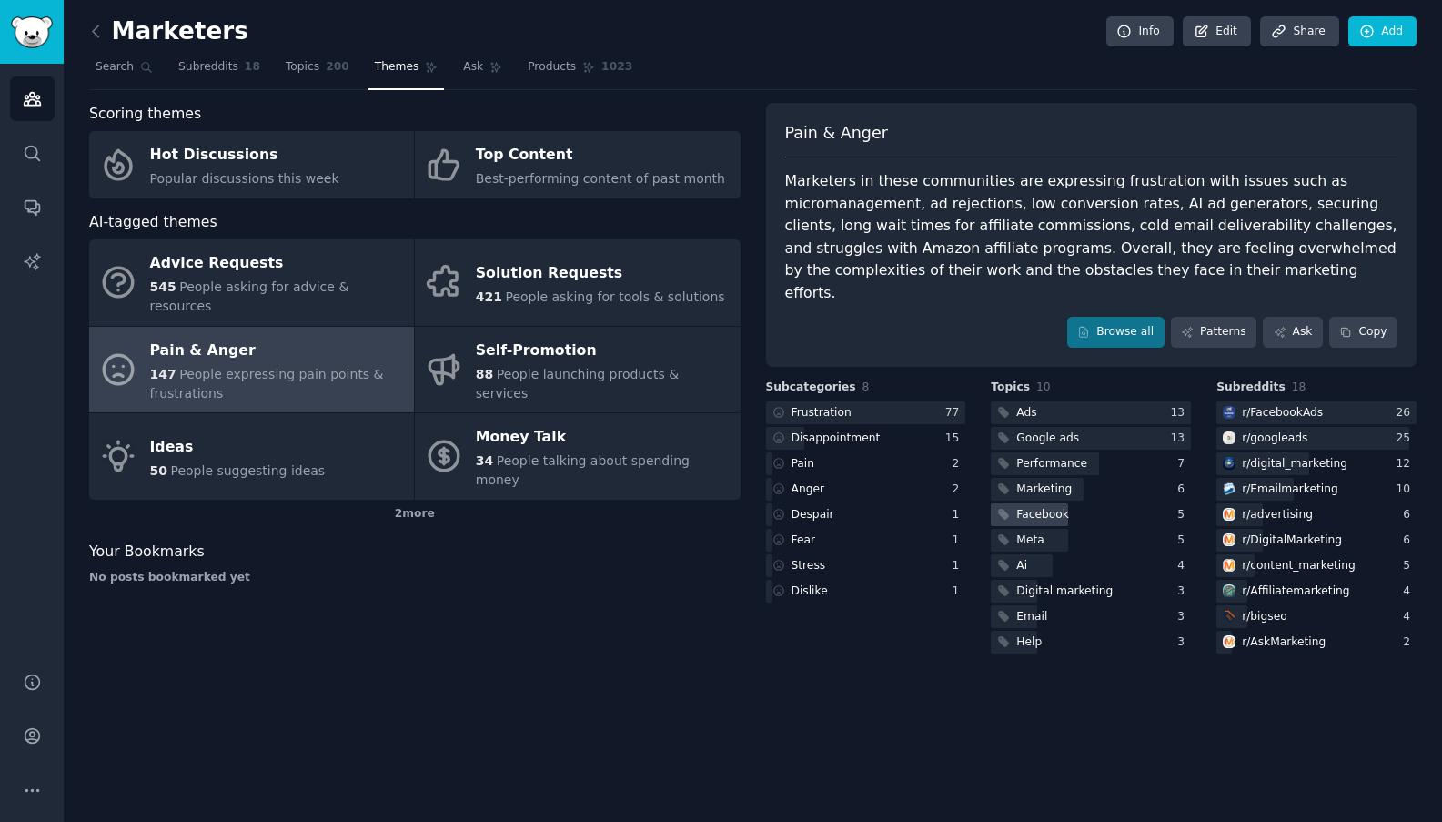
click at [1047, 507] on div "Facebook" at bounding box center [1043, 515] width 53 height 16
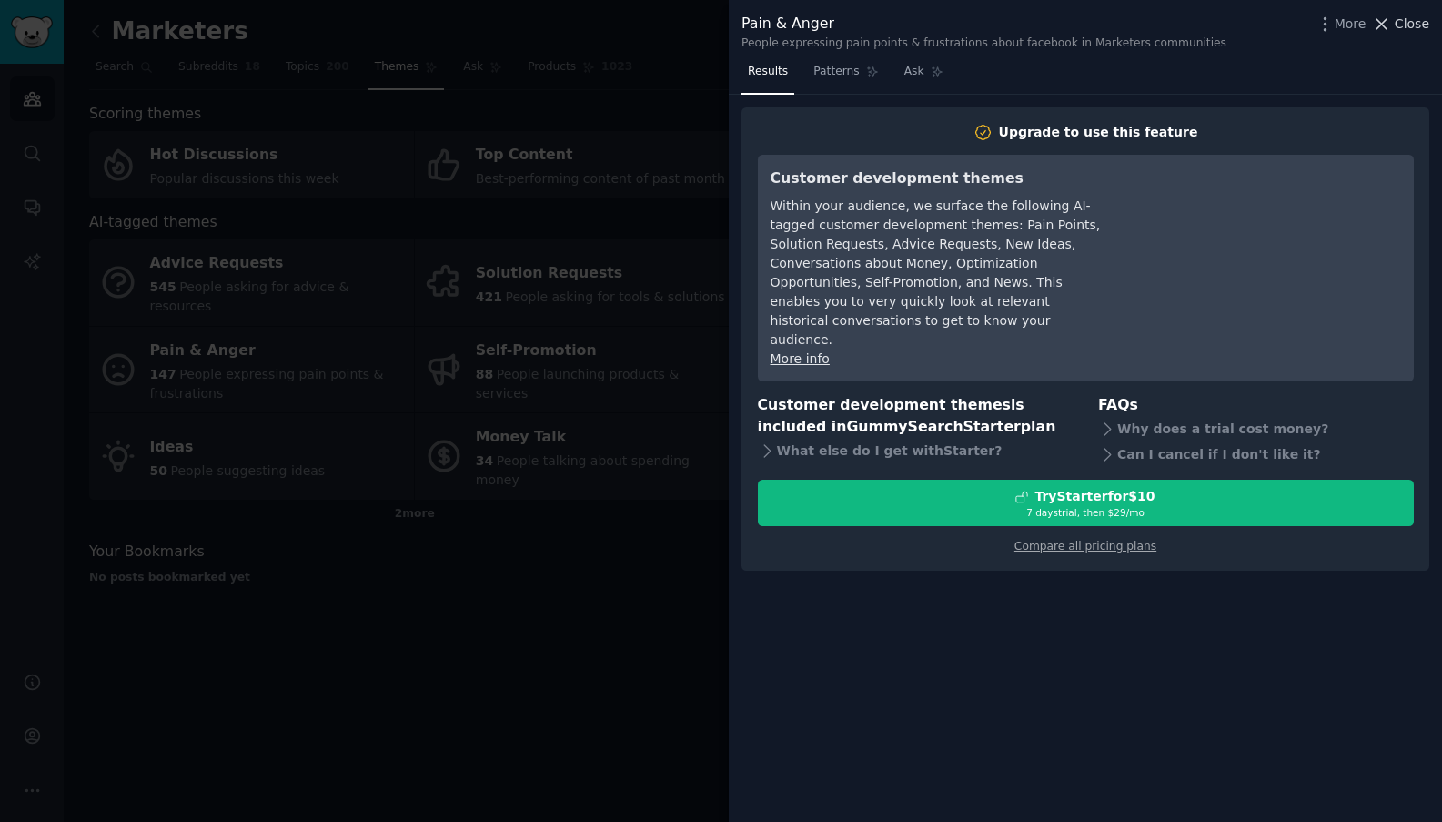
click at [1406, 21] on span "Close" at bounding box center [1412, 24] width 35 height 19
